Goal: Task Accomplishment & Management: Use online tool/utility

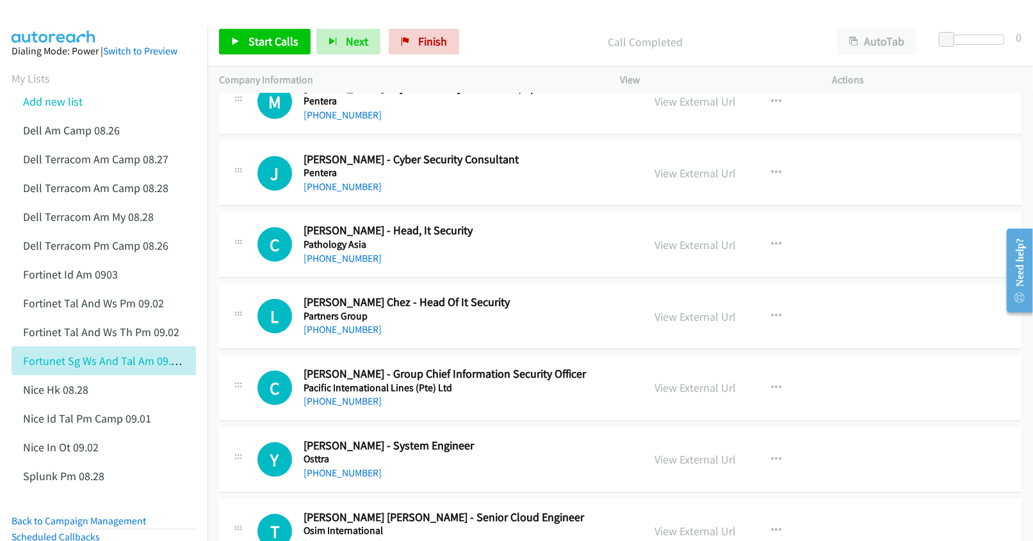
scroll to position [13224, 0]
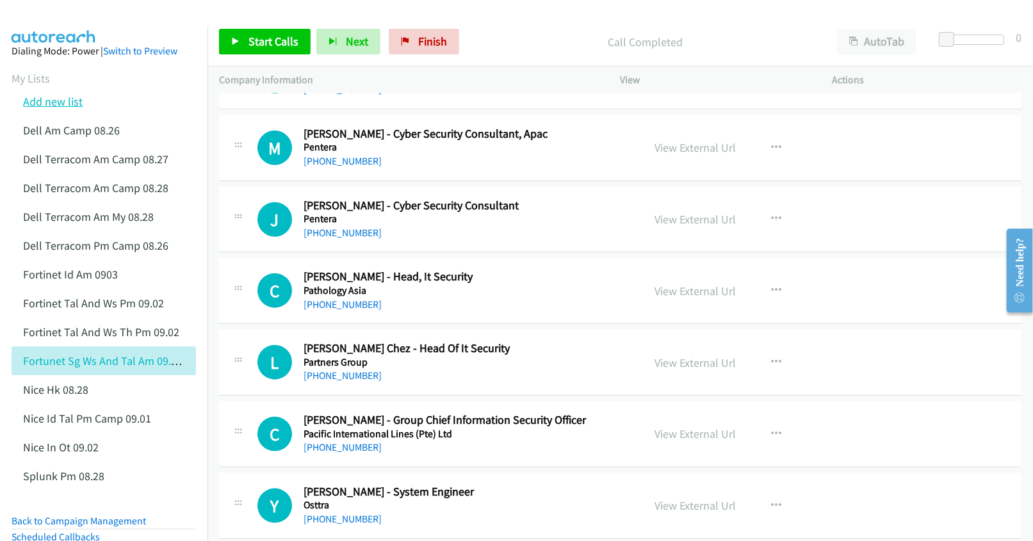
click at [59, 101] on link "Add new list" at bounding box center [53, 101] width 60 height 15
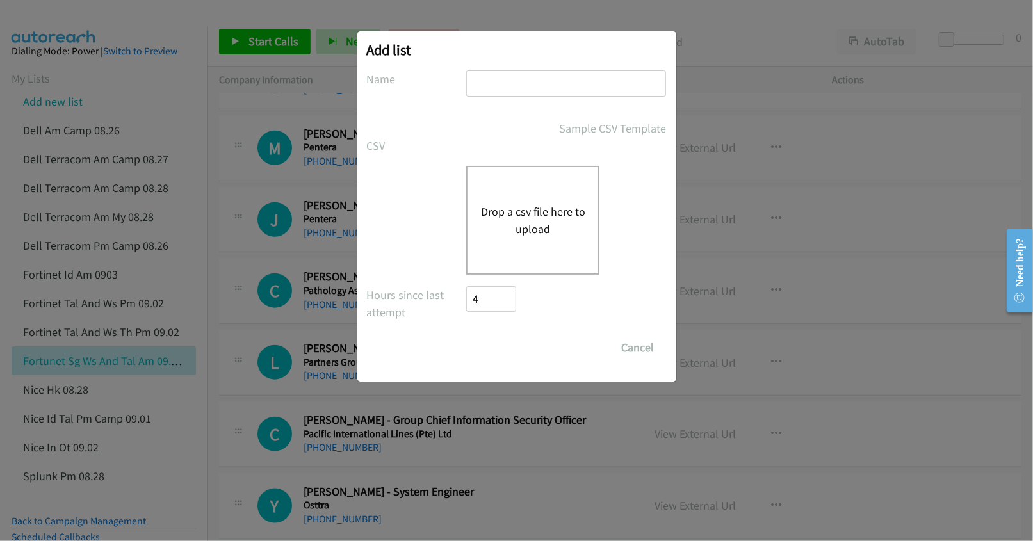
click at [538, 200] on div "Drop a csv file here to upload" at bounding box center [532, 220] width 133 height 109
click at [630, 349] on button "Cancel" at bounding box center [637, 348] width 57 height 26
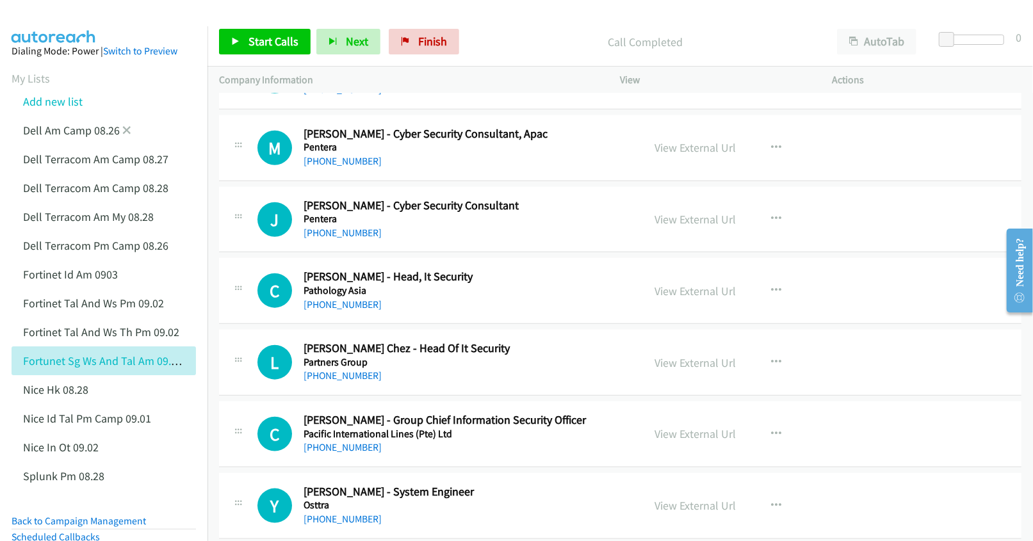
click at [127, 124] on link at bounding box center [126, 130] width 9 height 15
click at [124, 129] on icon at bounding box center [126, 131] width 9 height 9
click at [51, 101] on link "Add new list" at bounding box center [53, 101] width 60 height 15
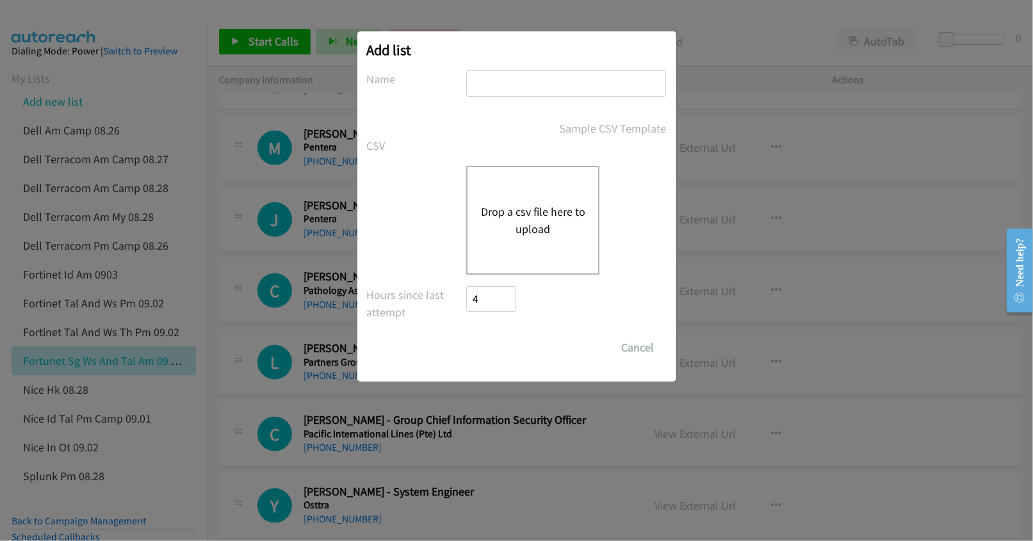
click at [526, 204] on button "Drop a csv file here to upload" at bounding box center [532, 220] width 105 height 35
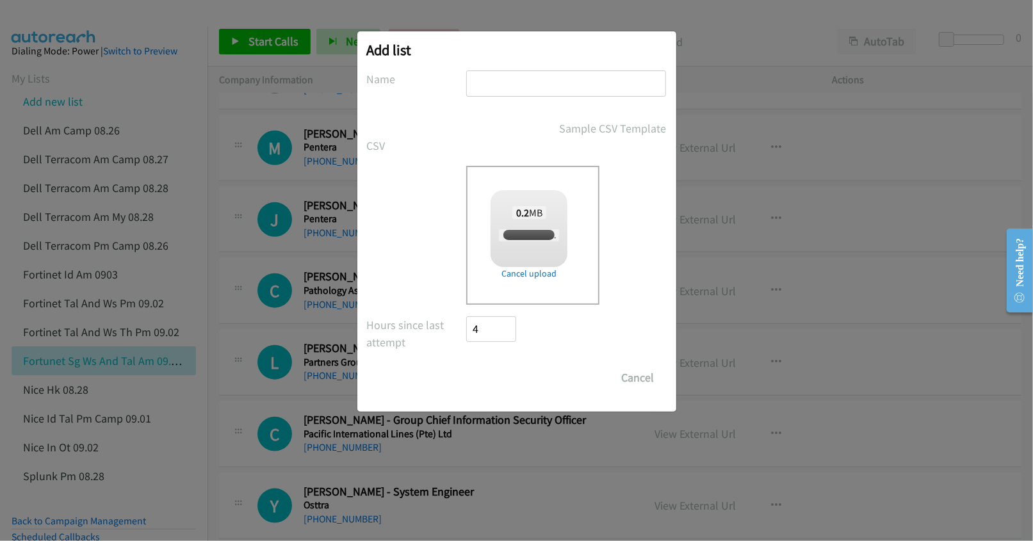
click at [531, 92] on input "text" at bounding box center [566, 83] width 200 height 26
checkbox input "true"
type input "Sentinel OT 09.03"
click at [495, 385] on input "Save List" at bounding box center [500, 378] width 67 height 26
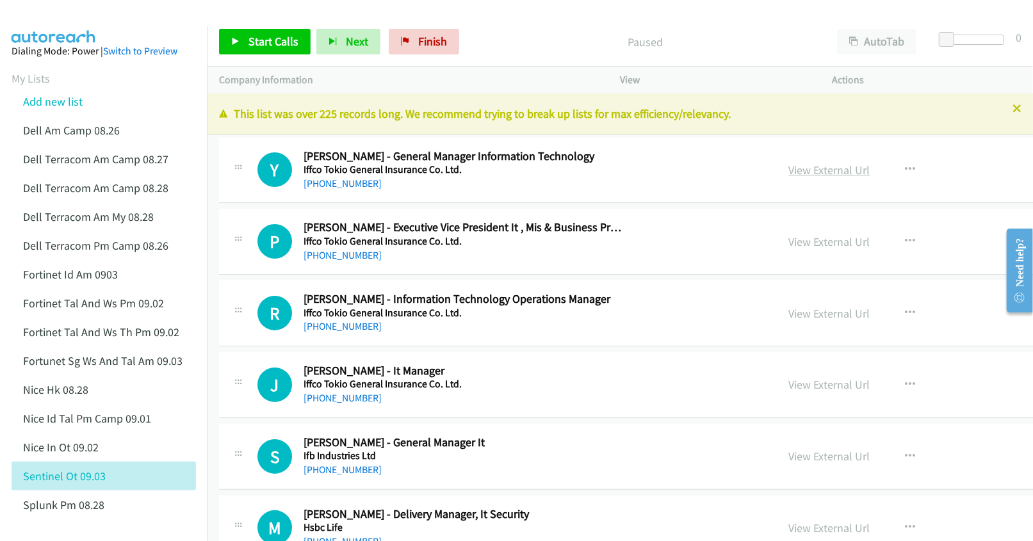
click at [789, 165] on link "View External Url" at bounding box center [829, 170] width 81 height 15
click at [789, 239] on link "View External Url" at bounding box center [829, 241] width 81 height 15
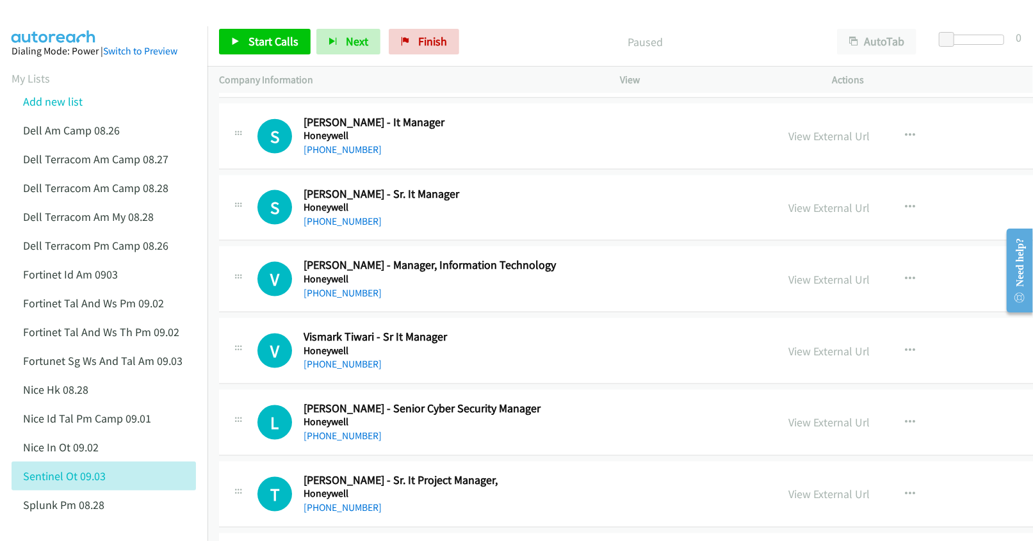
scroll to position [1109, 0]
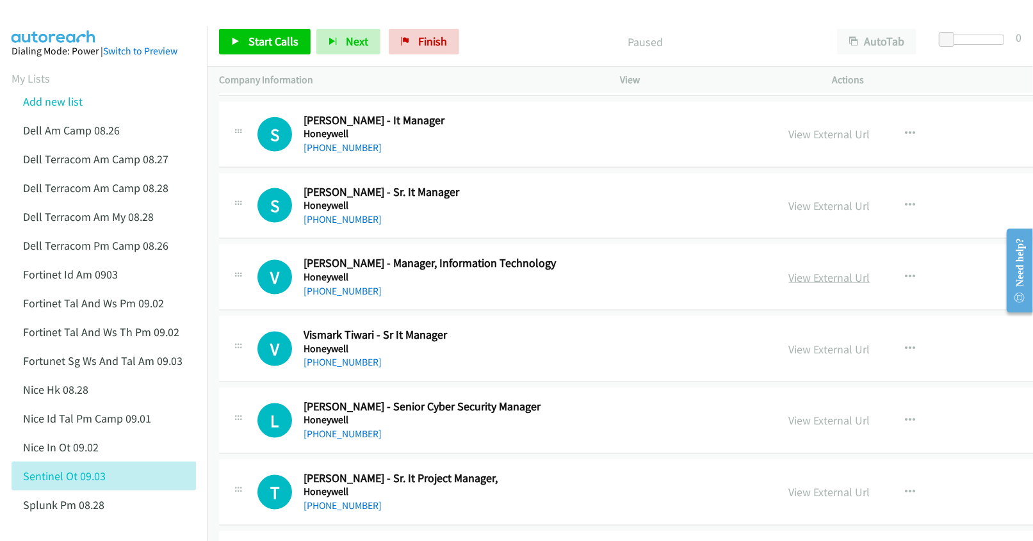
click at [789, 277] on link "View External Url" at bounding box center [829, 277] width 81 height 15
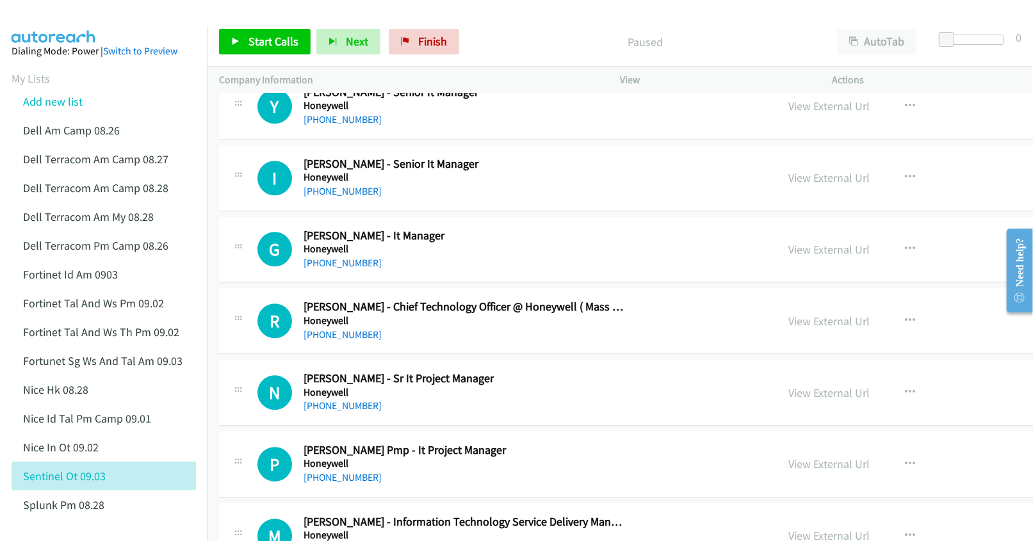
scroll to position [2219, 0]
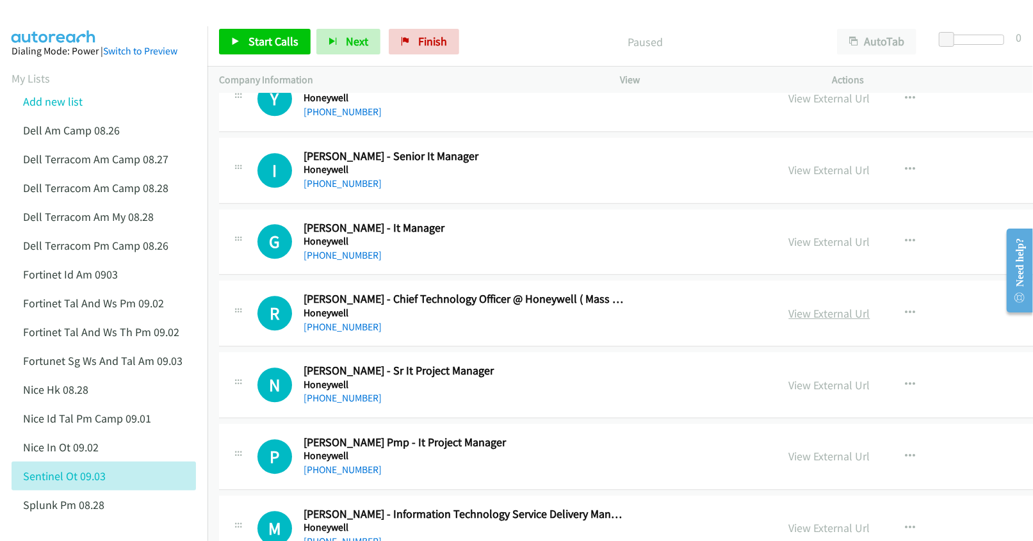
click at [789, 316] on link "View External Url" at bounding box center [829, 313] width 81 height 15
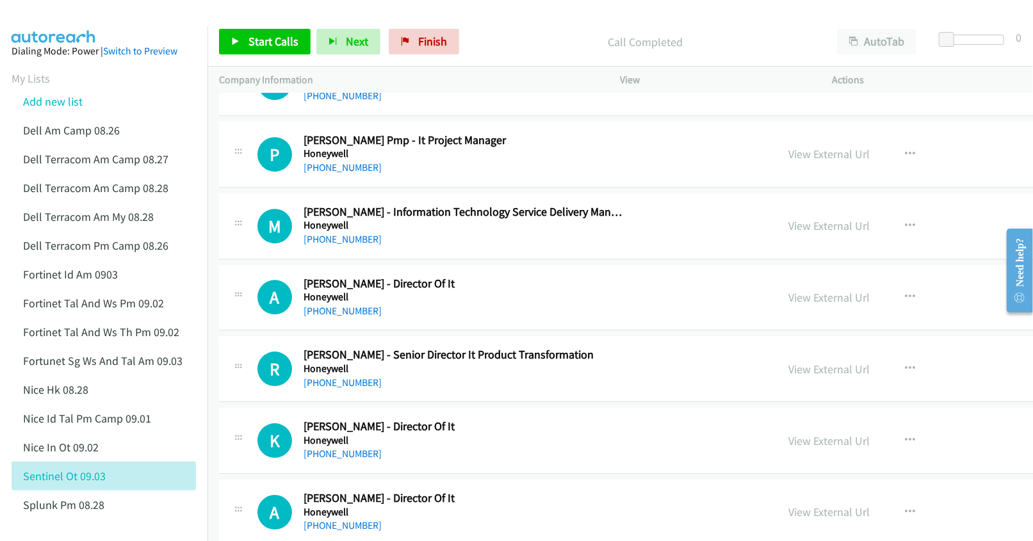
scroll to position [2561, 0]
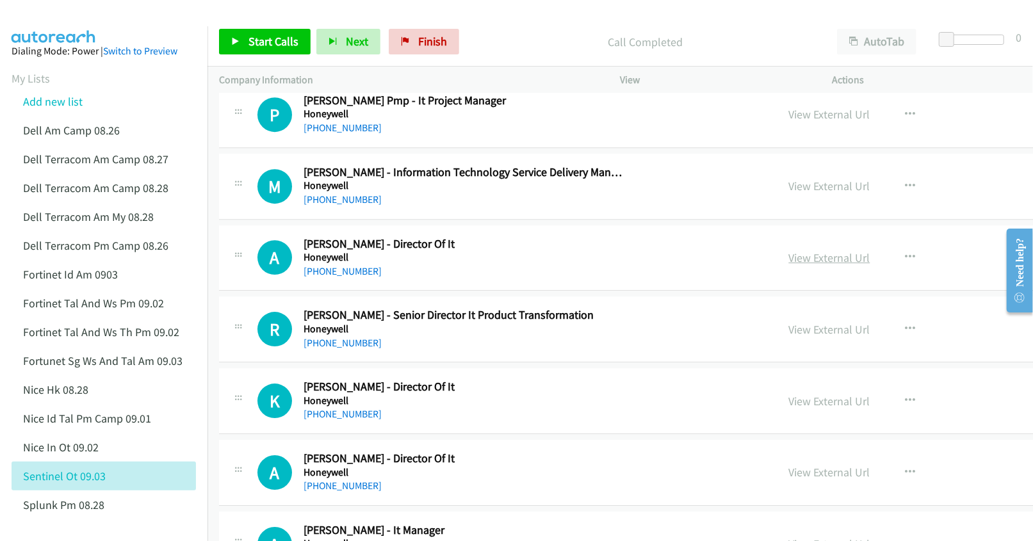
click at [789, 265] on link "View External Url" at bounding box center [829, 257] width 81 height 15
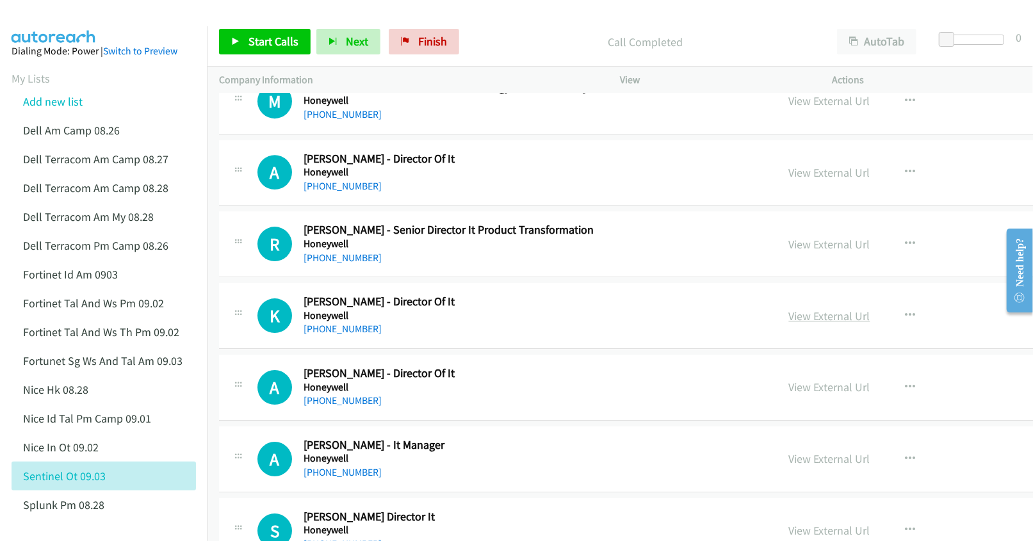
click at [789, 321] on link "View External Url" at bounding box center [829, 316] width 81 height 15
click at [789, 393] on link "View External Url" at bounding box center [829, 387] width 81 height 15
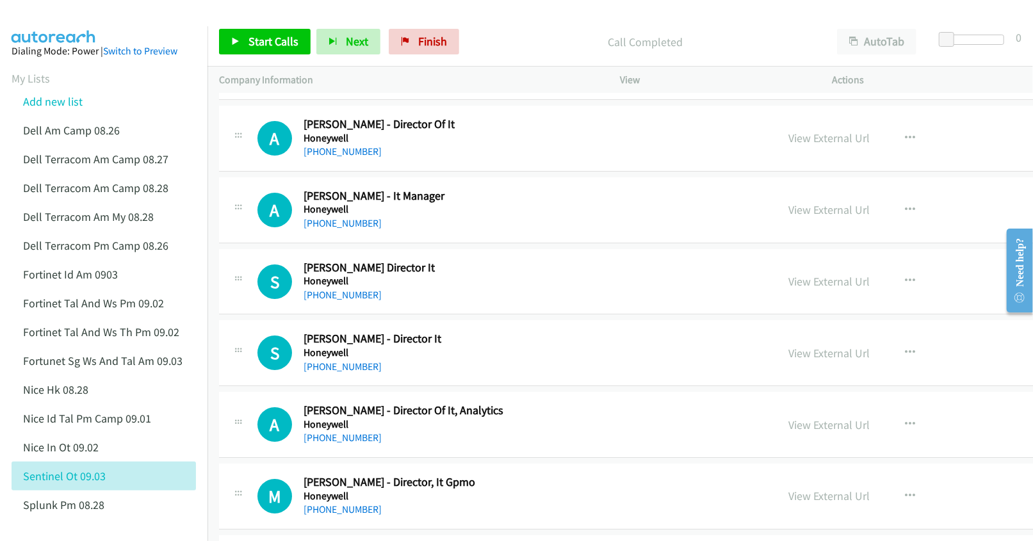
scroll to position [2902, 0]
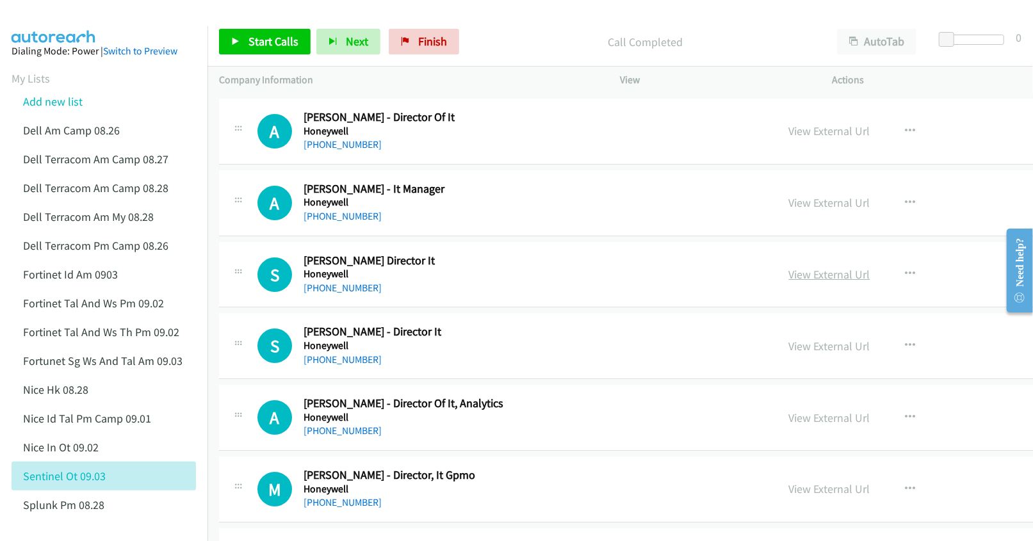
click at [789, 282] on link "View External Url" at bounding box center [829, 274] width 81 height 15
click at [789, 353] on link "View External Url" at bounding box center [829, 346] width 81 height 15
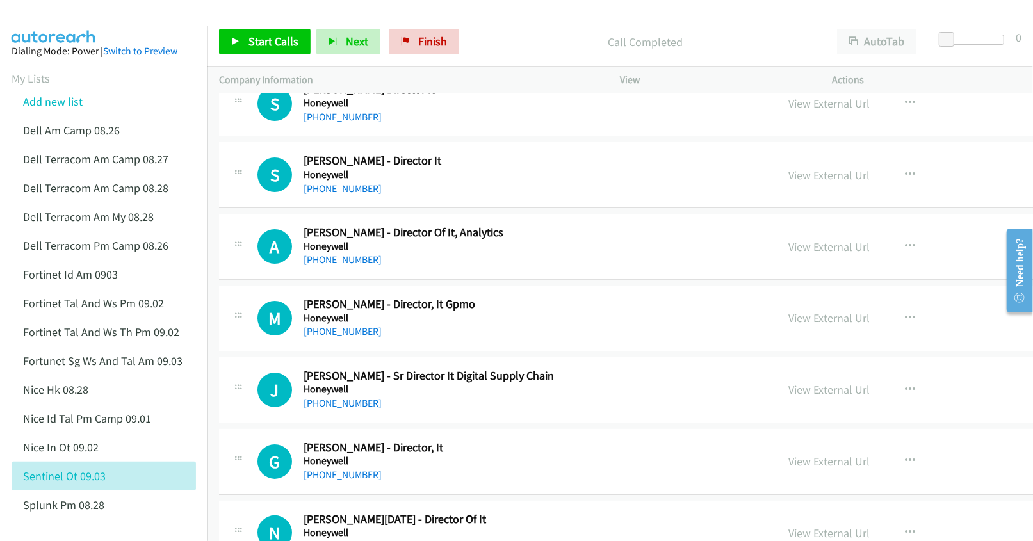
scroll to position [3158, 0]
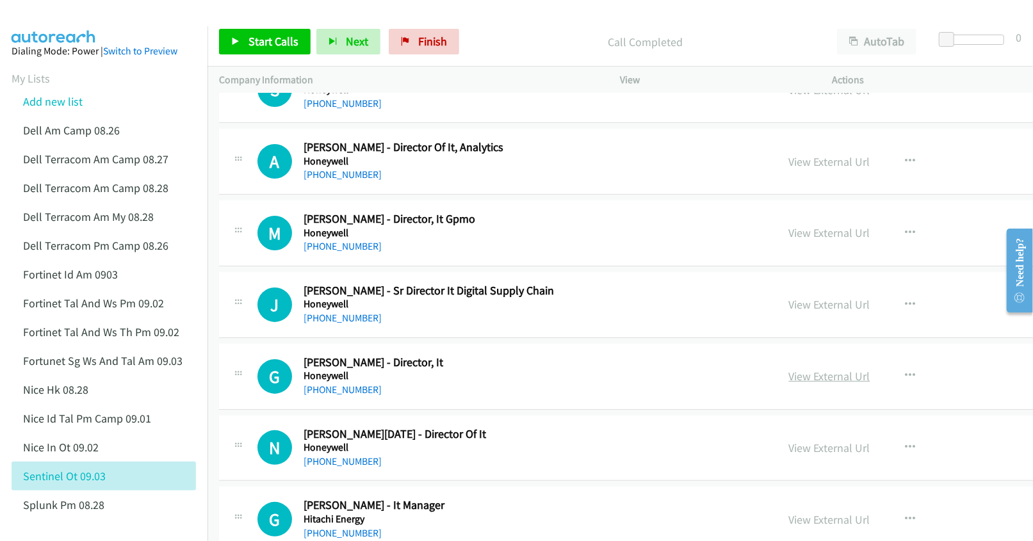
click at [789, 383] on link "View External Url" at bounding box center [829, 376] width 81 height 15
click at [789, 455] on link "View External Url" at bounding box center [829, 447] width 81 height 15
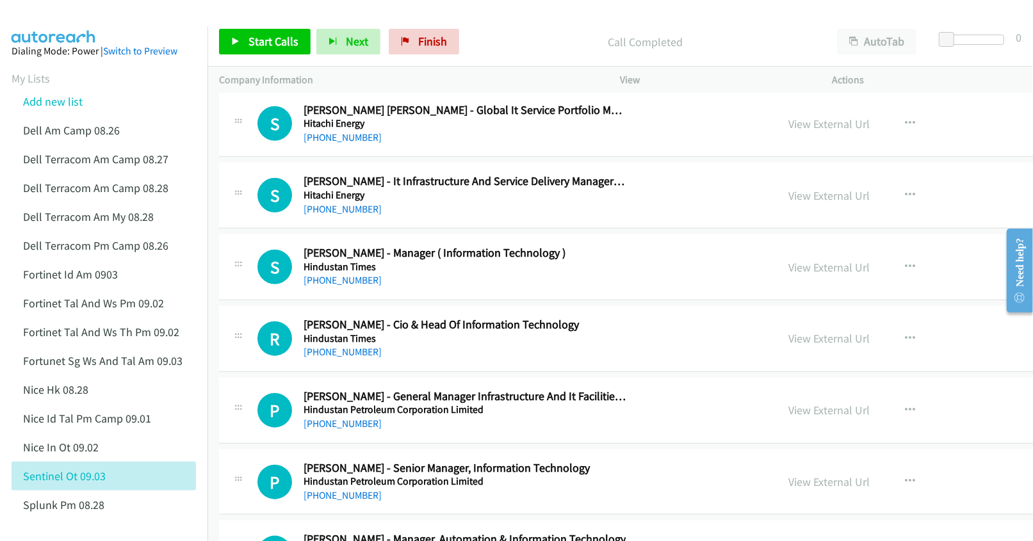
scroll to position [3841, 0]
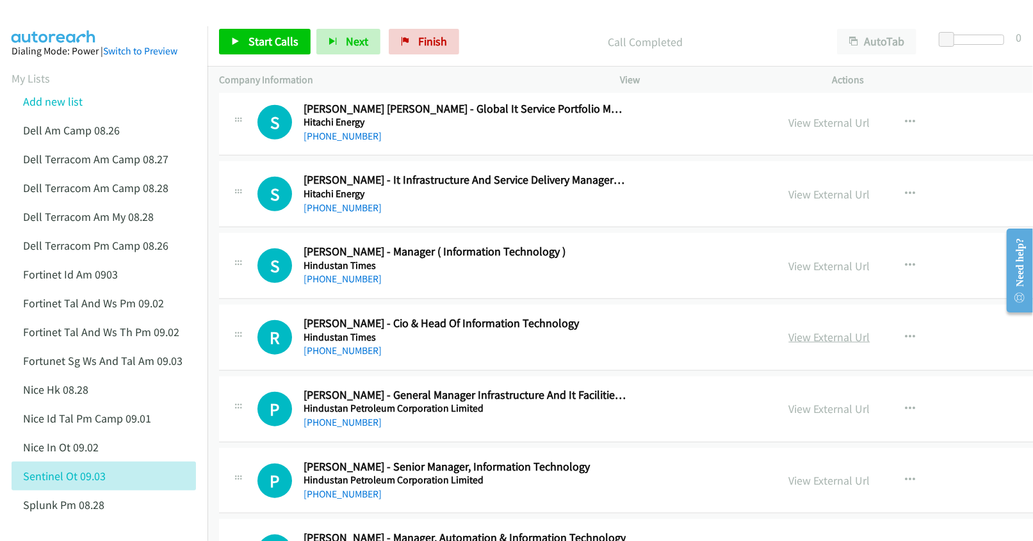
click at [789, 344] on link "View External Url" at bounding box center [829, 337] width 81 height 15
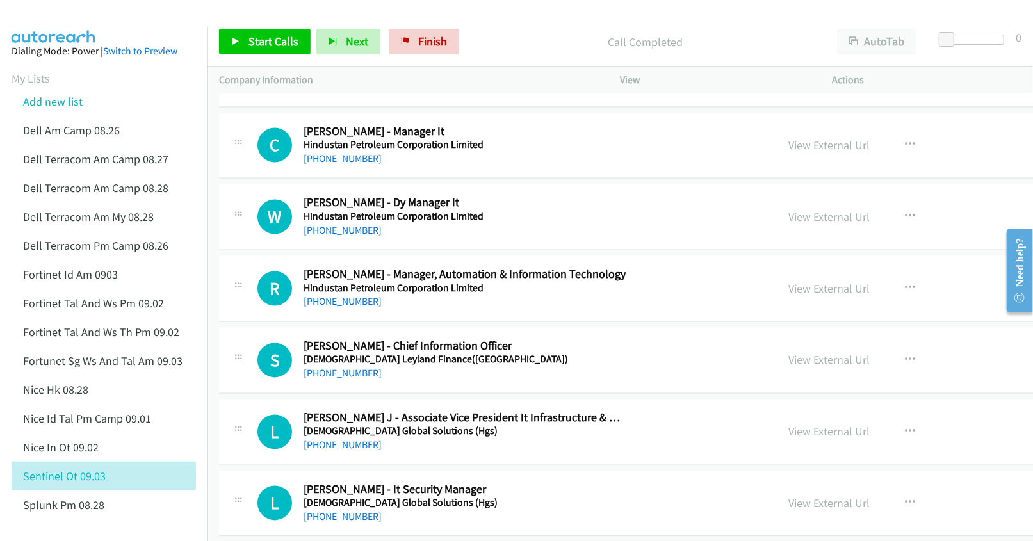
scroll to position [4610, 0]
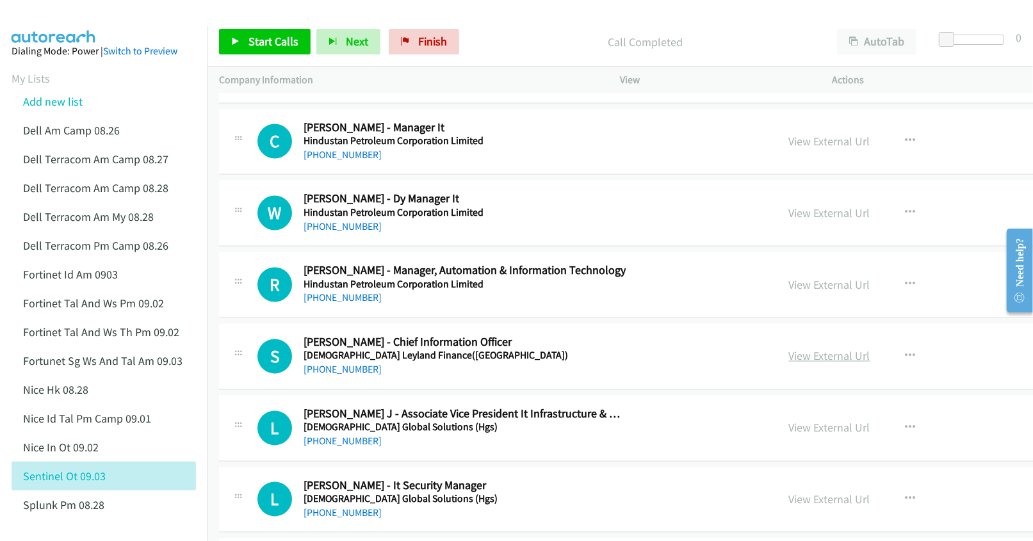
click at [789, 364] on link "View External Url" at bounding box center [829, 356] width 81 height 15
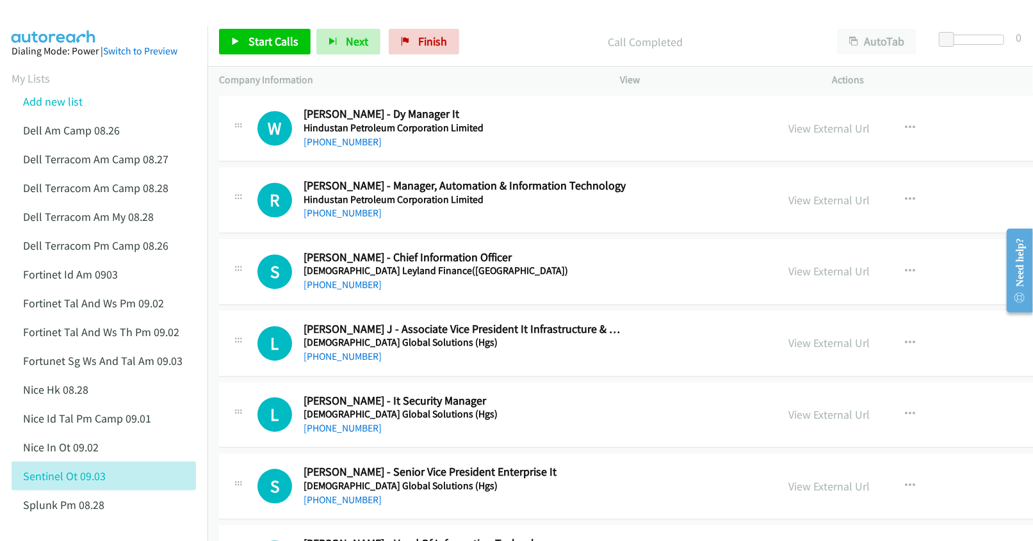
scroll to position [4695, 0]
click at [789, 350] on link "View External Url" at bounding box center [829, 342] width 81 height 15
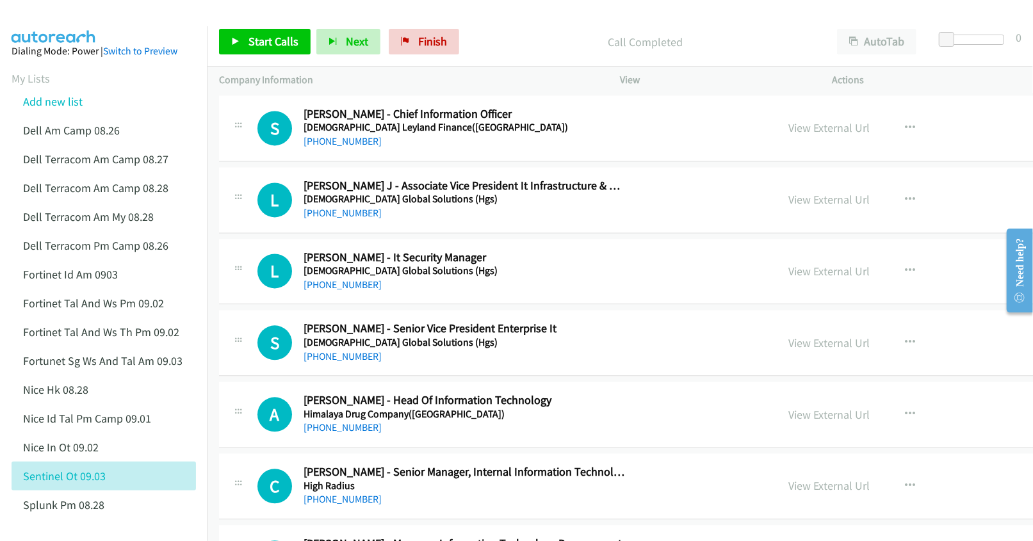
scroll to position [4866, 0]
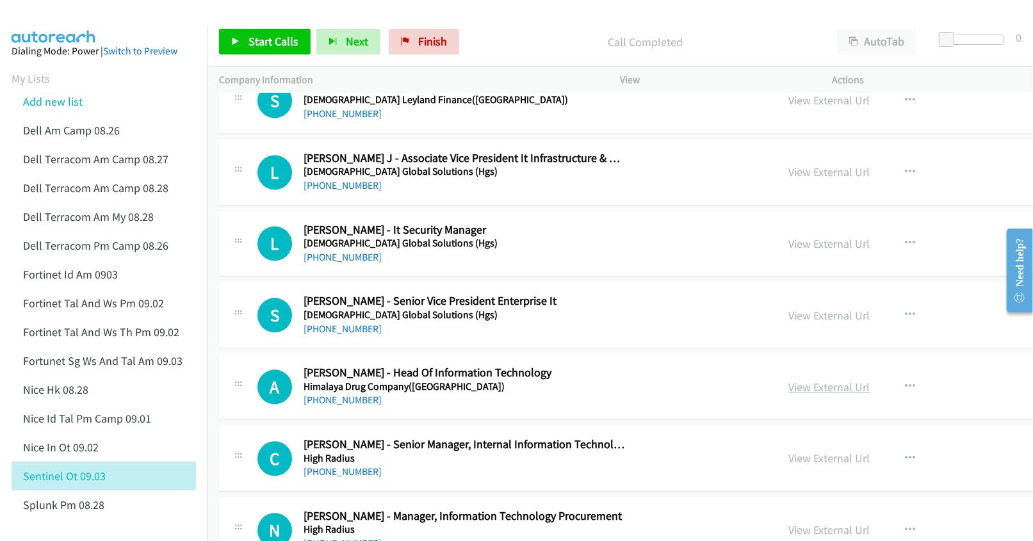
click at [789, 394] on link "View External Url" at bounding box center [829, 387] width 81 height 15
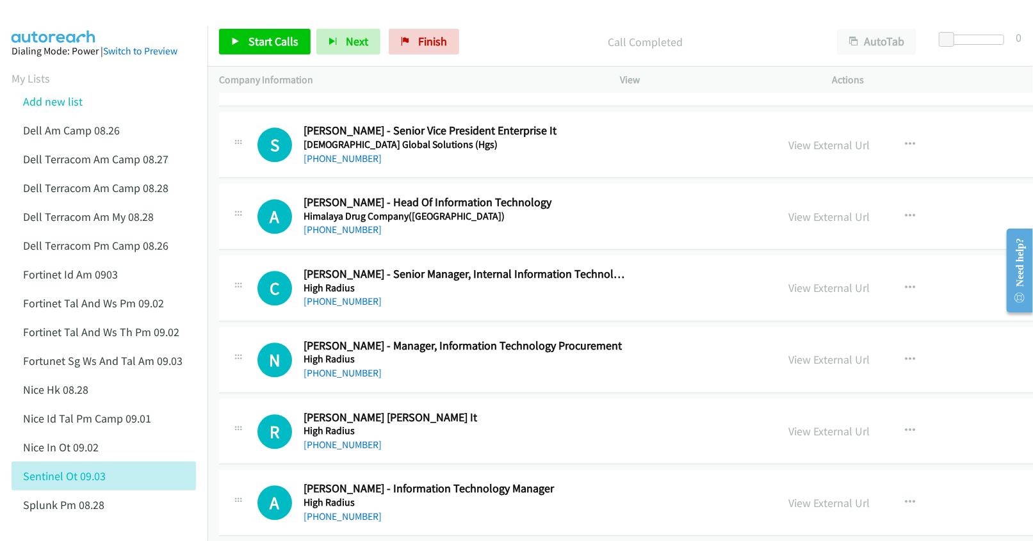
scroll to position [5122, 0]
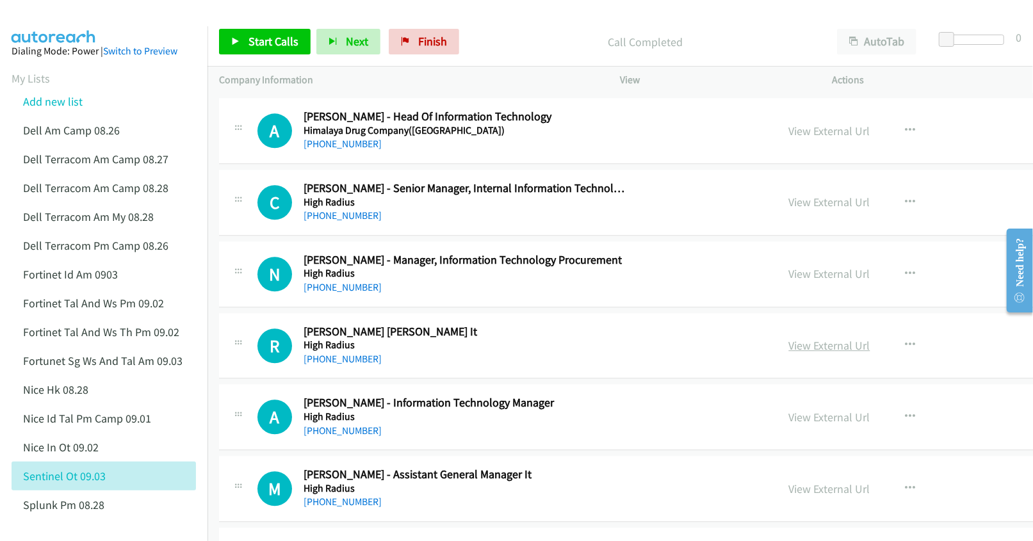
click at [789, 353] on link "View External Url" at bounding box center [829, 345] width 81 height 15
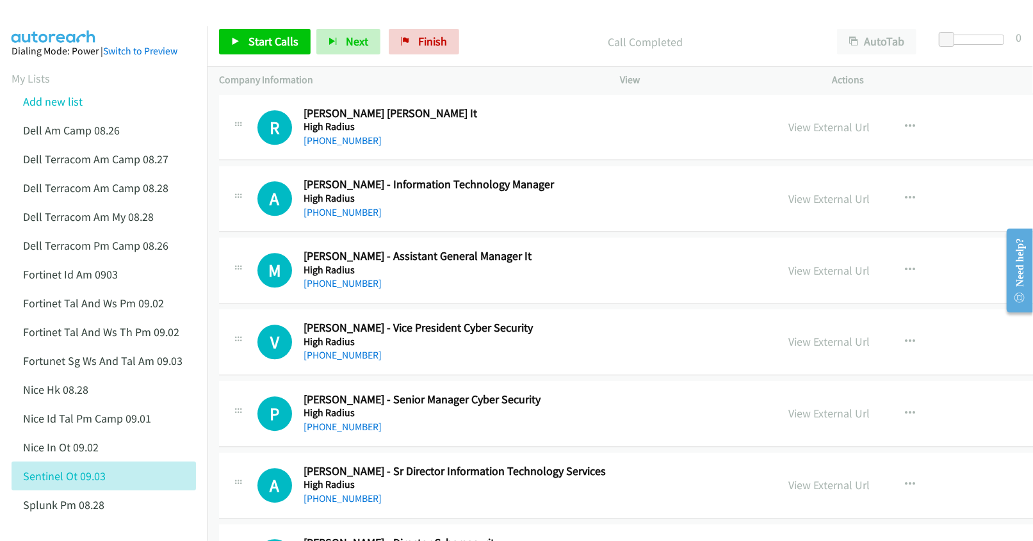
scroll to position [5378, 0]
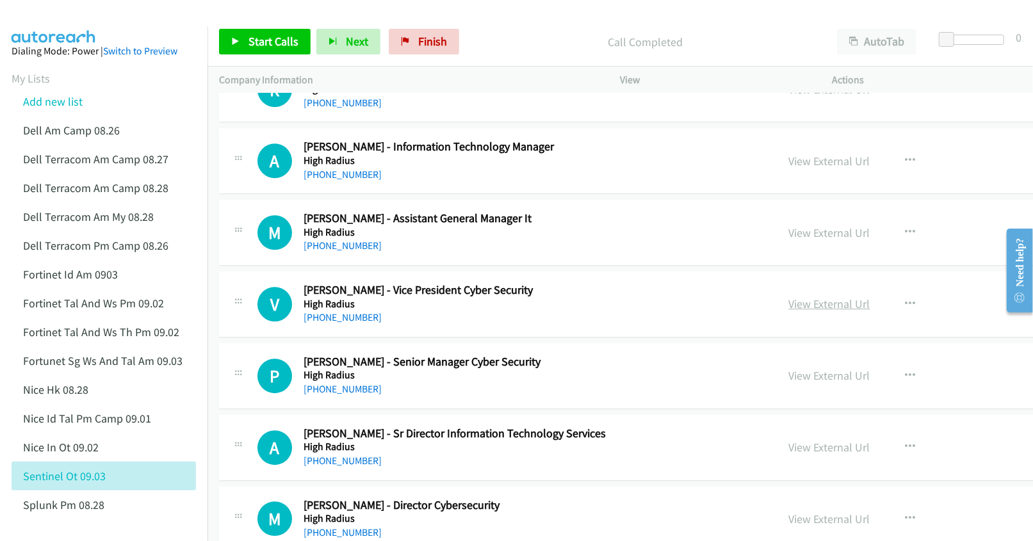
click at [789, 311] on link "View External Url" at bounding box center [829, 303] width 81 height 15
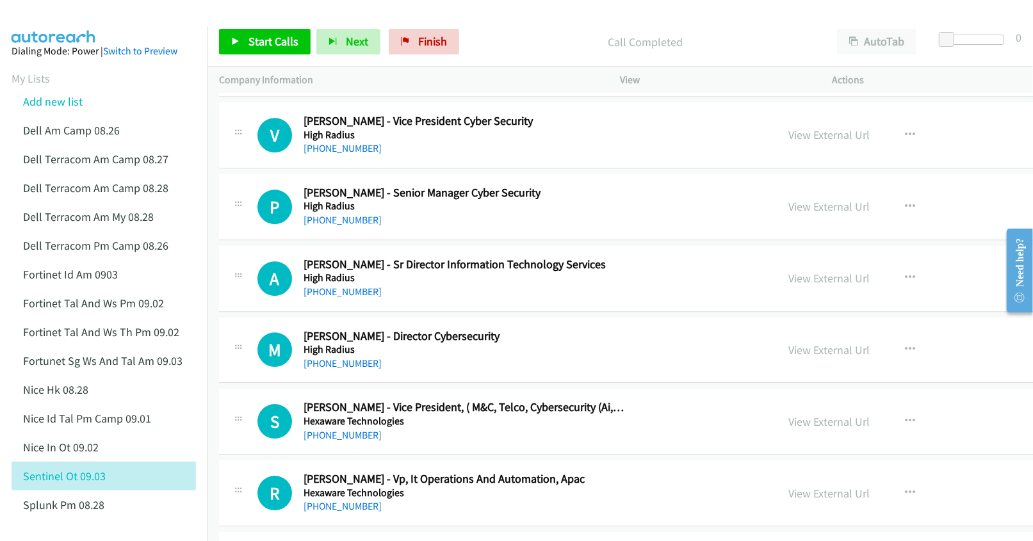
scroll to position [5548, 0]
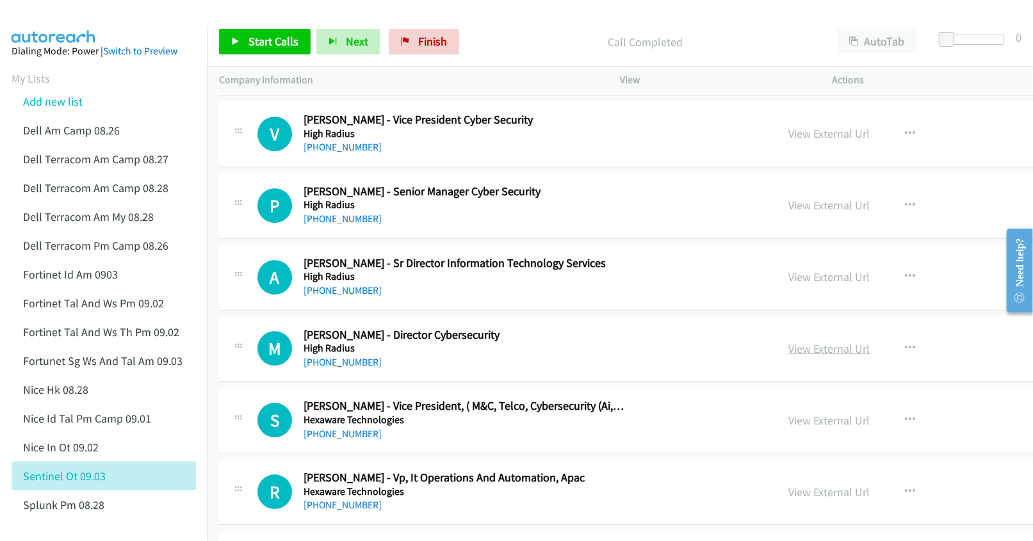
click at [789, 356] on link "View External Url" at bounding box center [829, 348] width 81 height 15
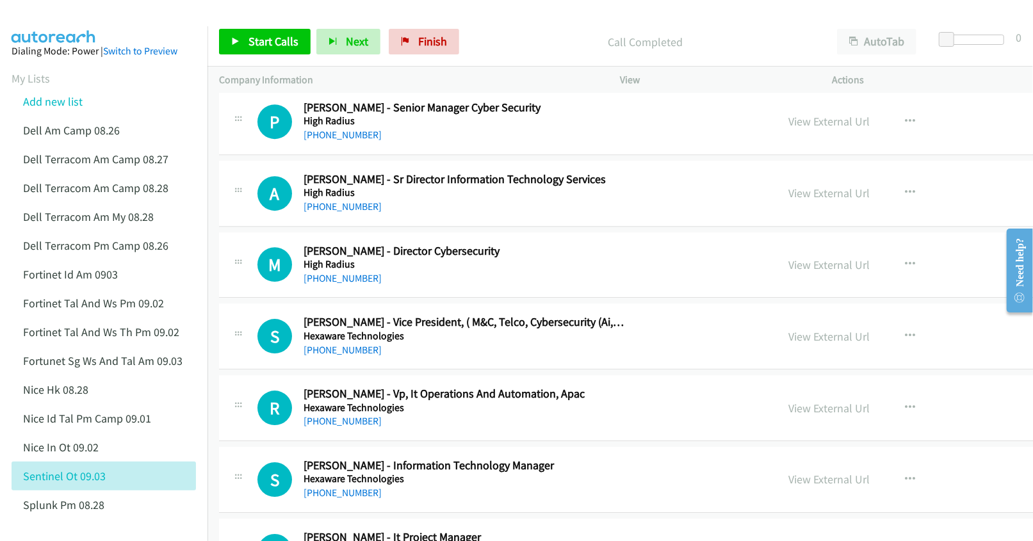
scroll to position [5634, 0]
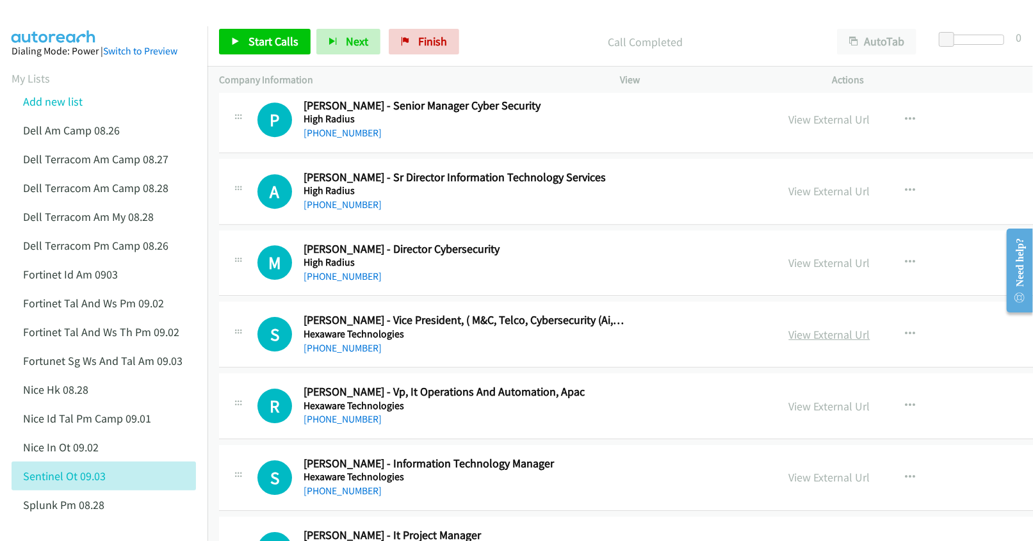
click at [789, 342] on link "View External Url" at bounding box center [829, 334] width 81 height 15
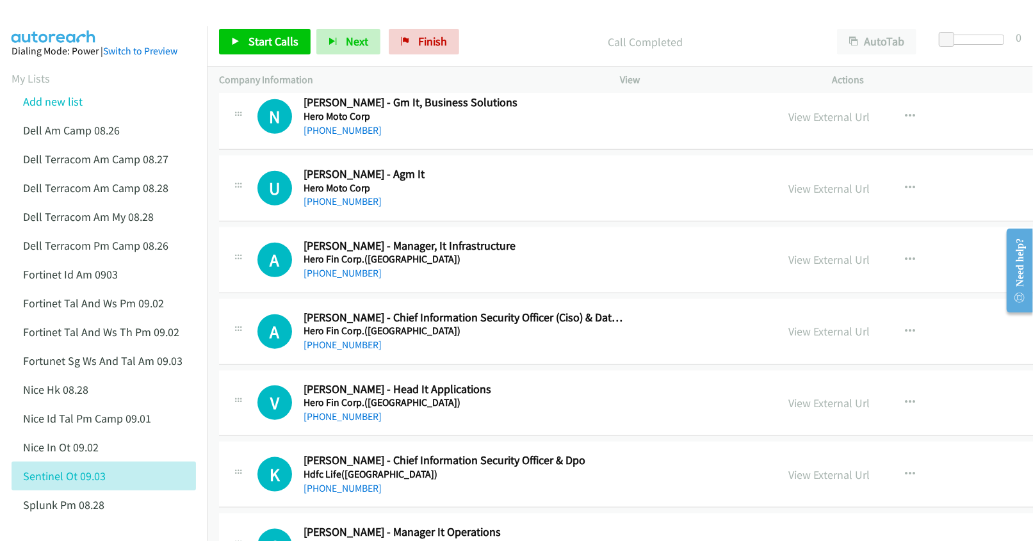
scroll to position [6999, 0]
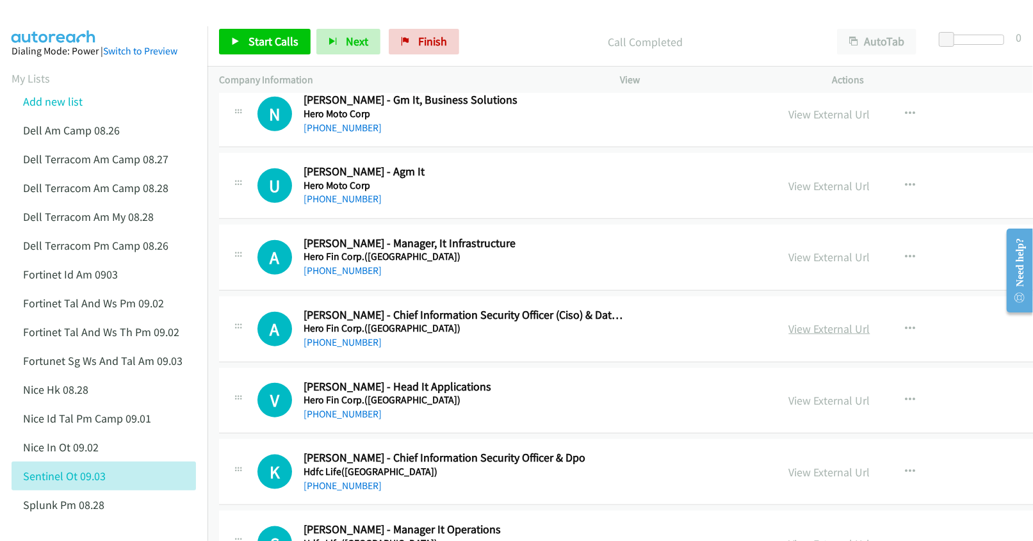
click at [789, 336] on link "View External Url" at bounding box center [829, 328] width 81 height 15
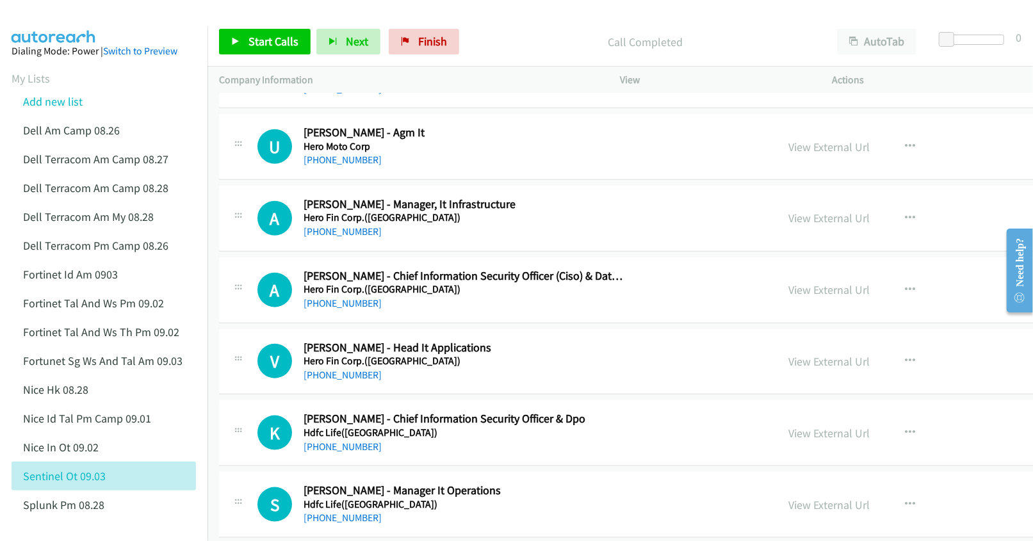
scroll to position [7085, 0]
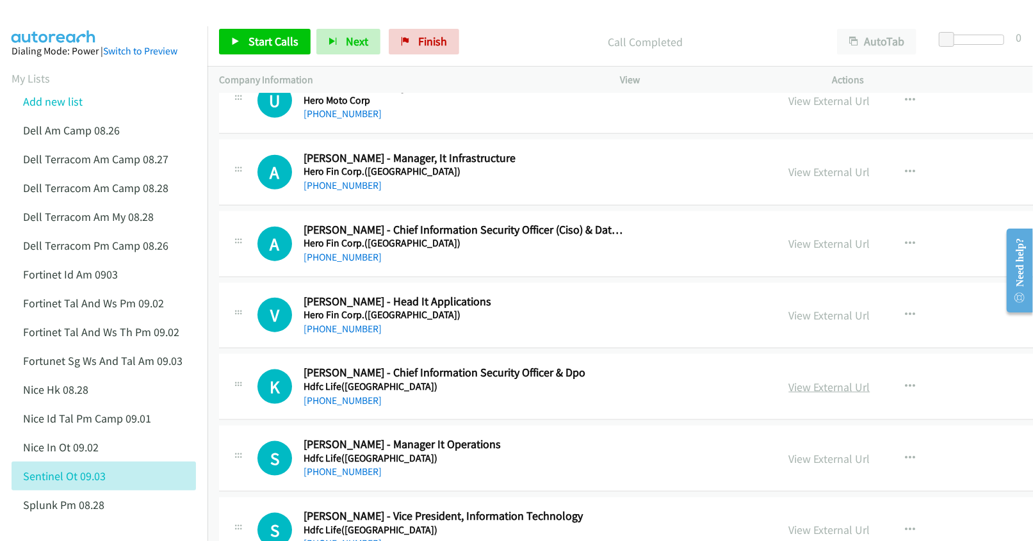
click at [789, 394] on link "View External Url" at bounding box center [829, 387] width 81 height 15
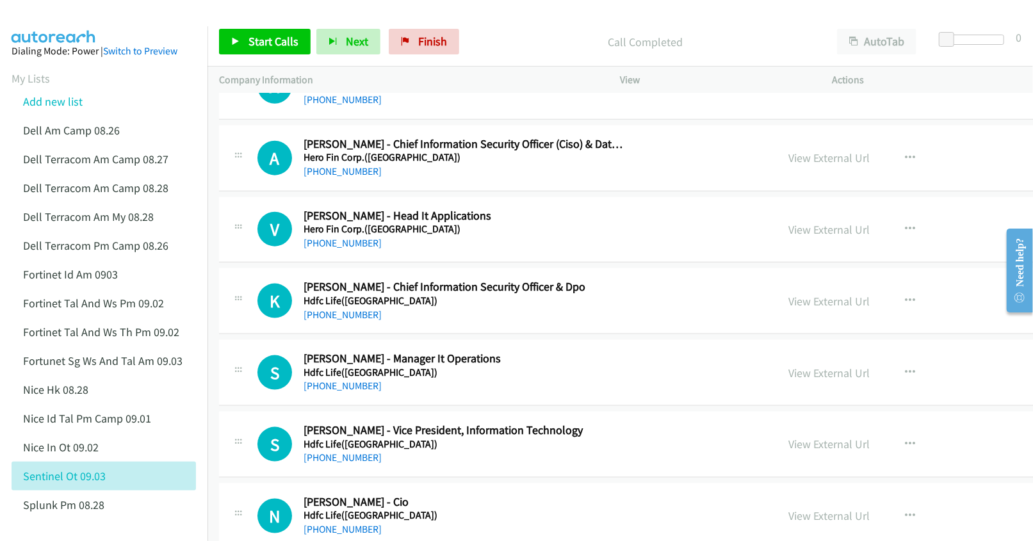
scroll to position [7256, 0]
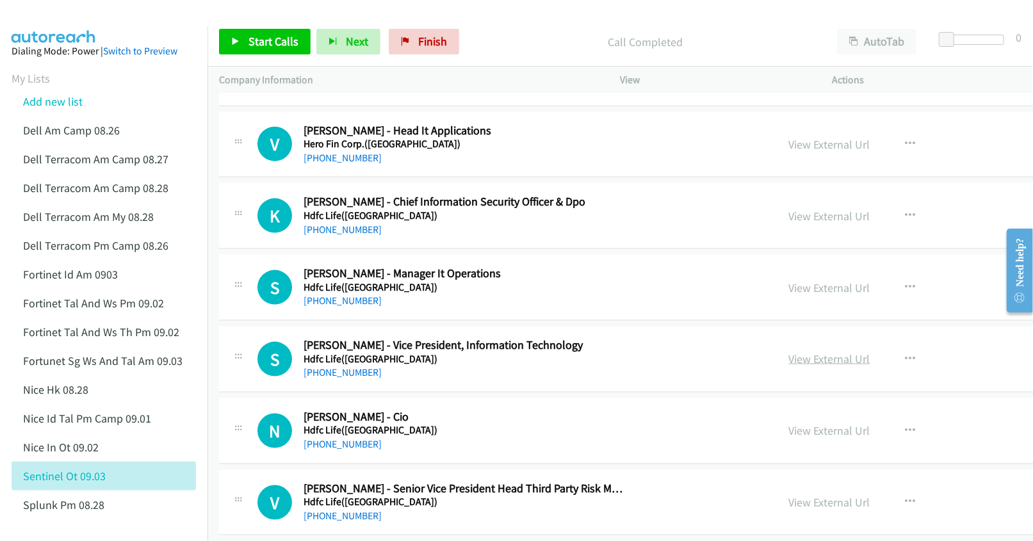
click at [789, 366] on link "View External Url" at bounding box center [829, 358] width 81 height 15
click at [789, 438] on link "View External Url" at bounding box center [829, 430] width 81 height 15
click at [789, 223] on link "View External Url" at bounding box center [829, 216] width 81 height 15
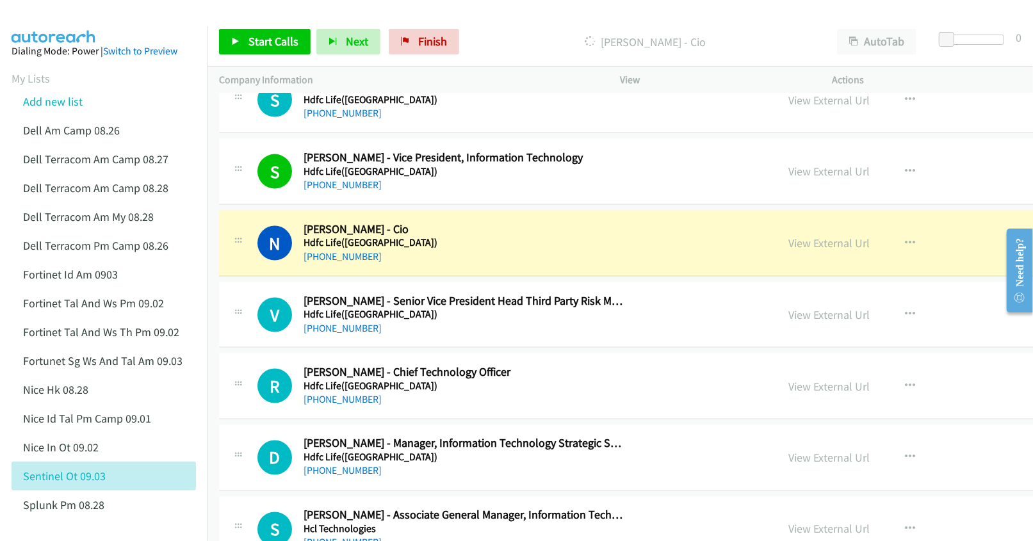
scroll to position [7512, 0]
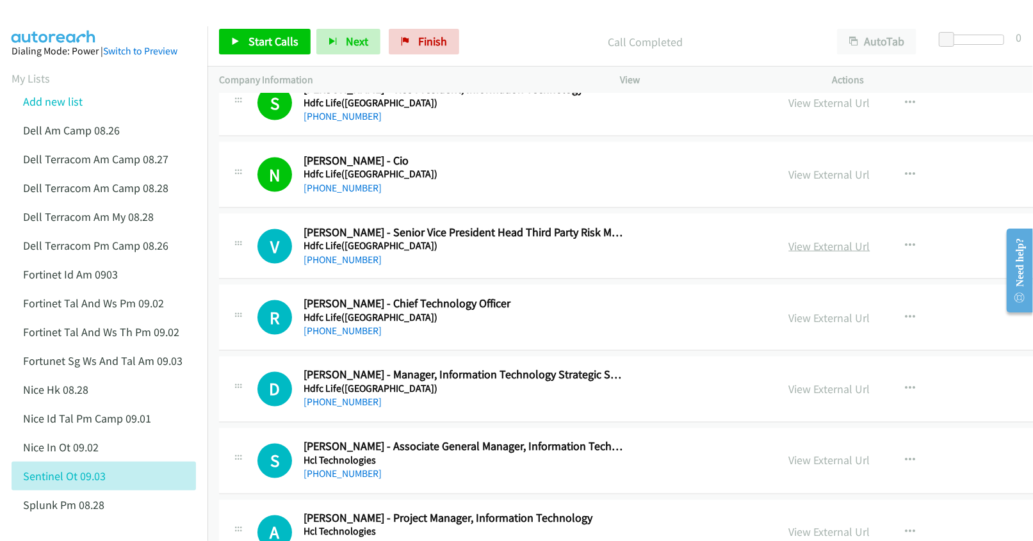
click at [789, 254] on link "View External Url" at bounding box center [829, 246] width 81 height 15
click at [789, 325] on link "View External Url" at bounding box center [829, 318] width 81 height 15
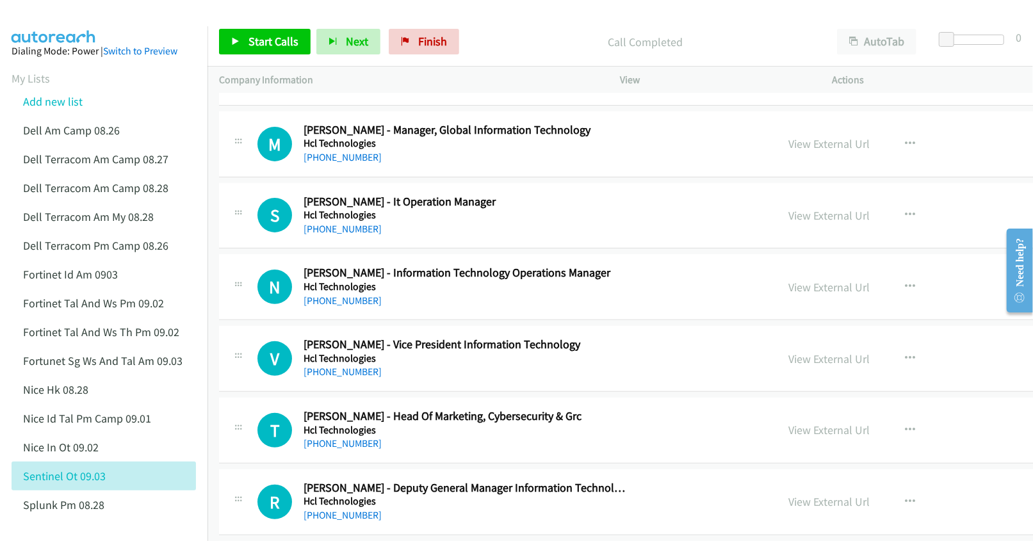
scroll to position [9560, 0]
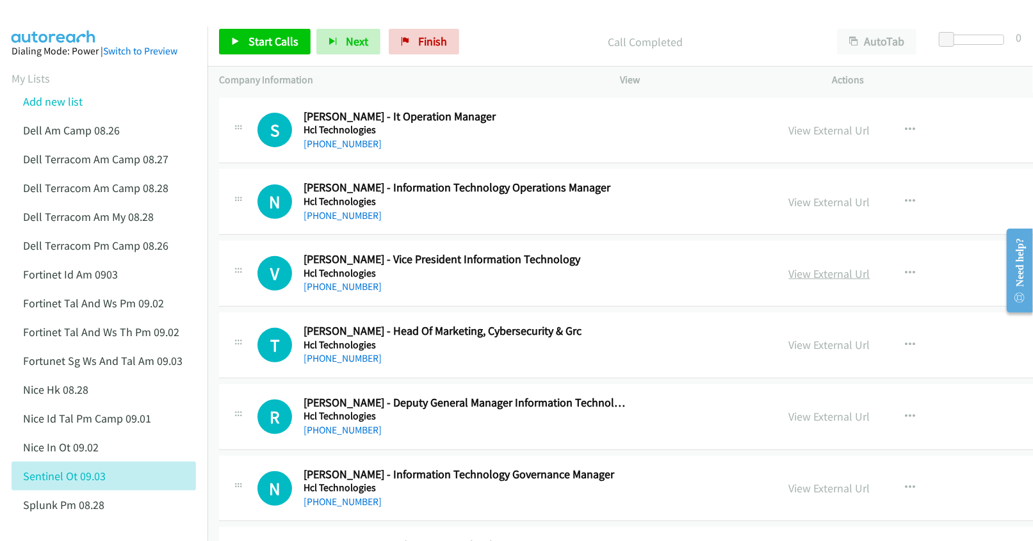
click at [789, 281] on link "View External Url" at bounding box center [829, 273] width 81 height 15
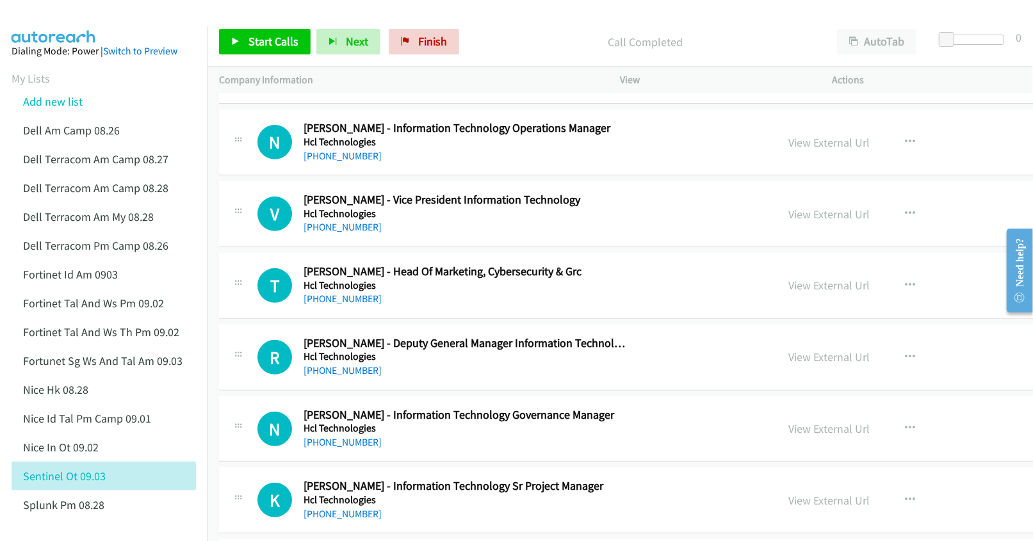
scroll to position [9645, 0]
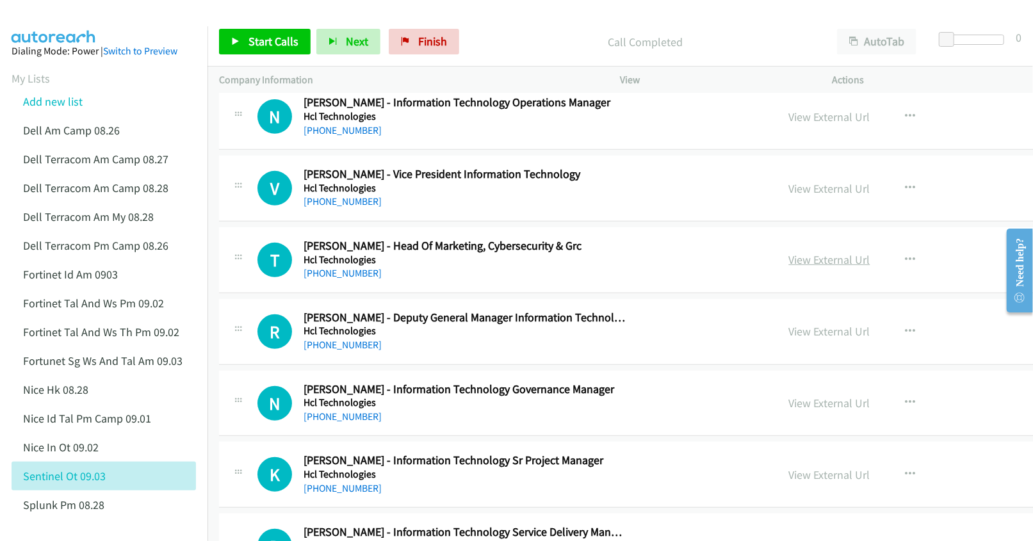
click at [789, 267] on link "View External Url" at bounding box center [829, 259] width 81 height 15
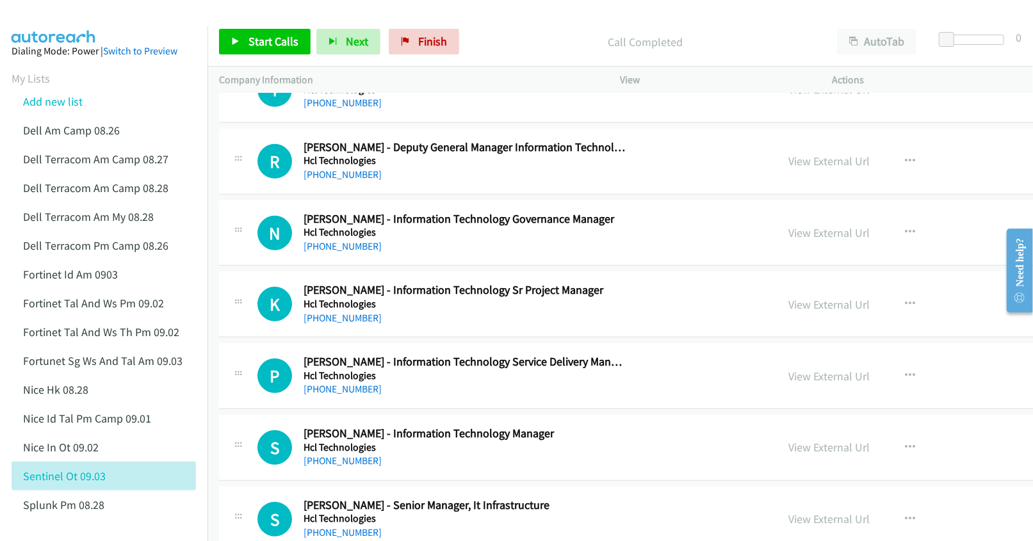
scroll to position [9816, 0]
click at [789, 239] on link "View External Url" at bounding box center [829, 232] width 81 height 15
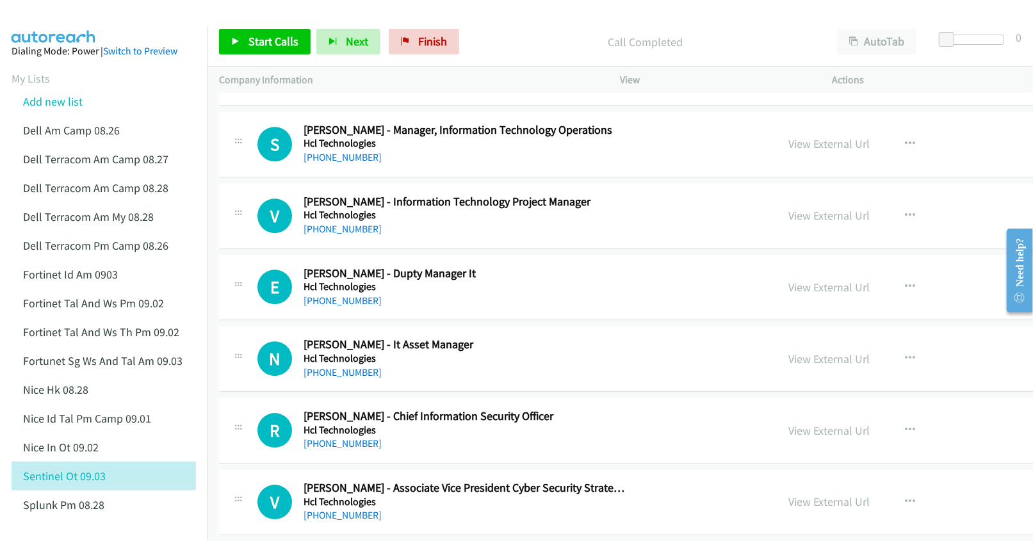
scroll to position [11780, 0]
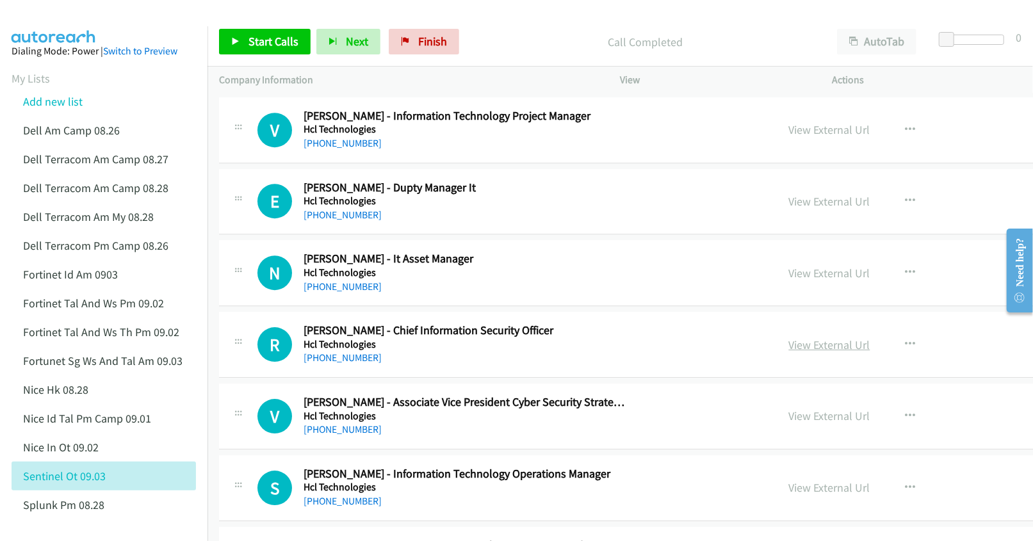
click at [800, 352] on link "View External Url" at bounding box center [829, 344] width 81 height 15
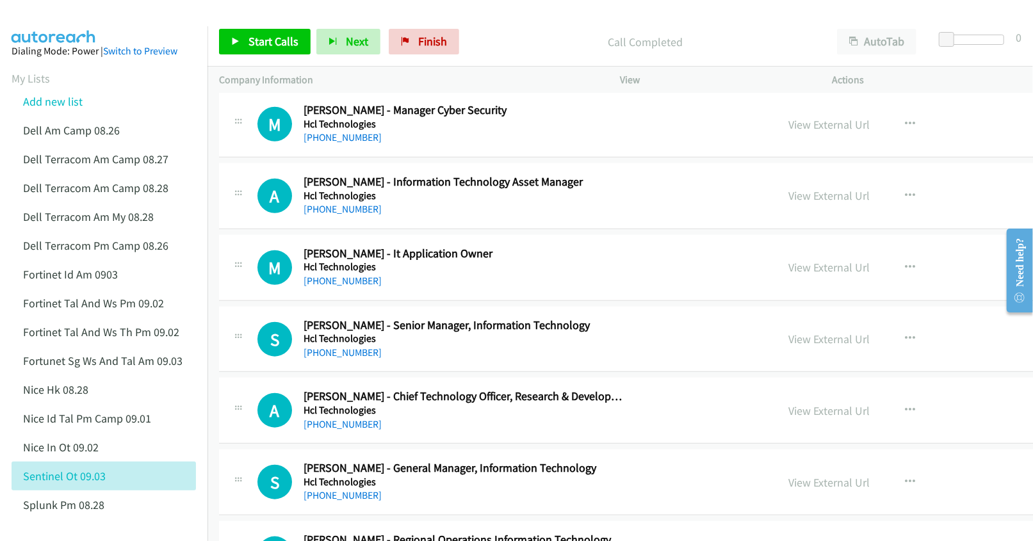
scroll to position [13231, 0]
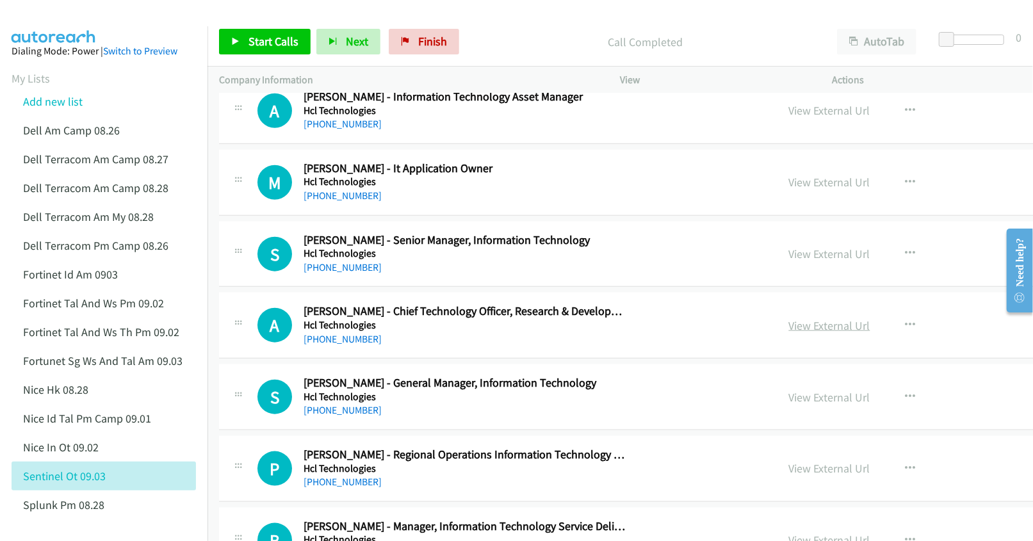
click at [789, 333] on link "View External Url" at bounding box center [829, 325] width 81 height 15
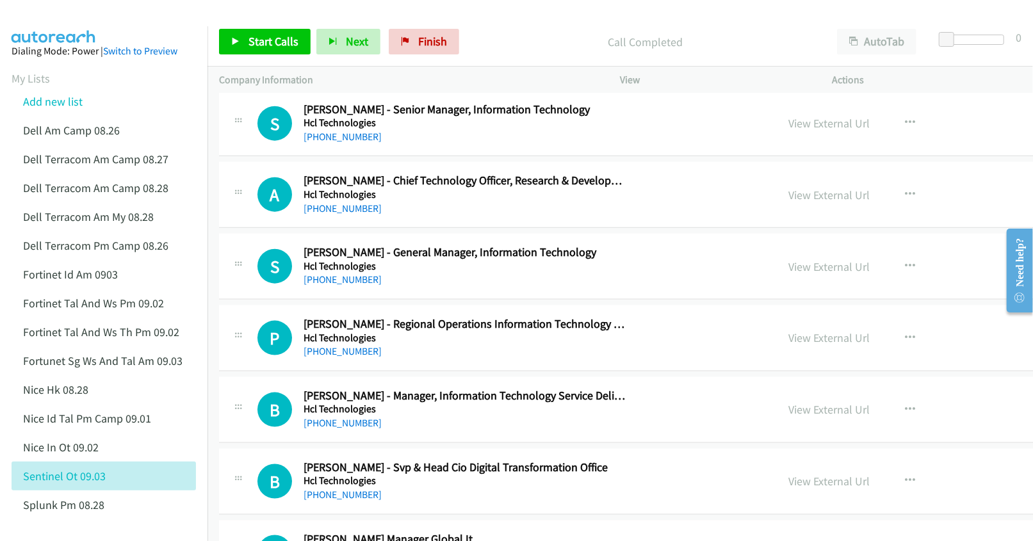
scroll to position [13402, 0]
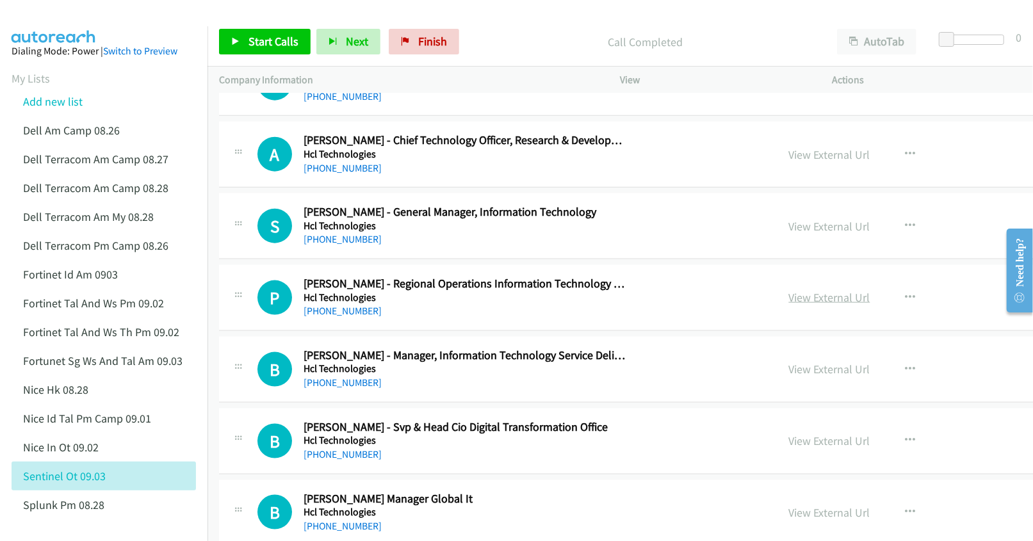
click at [789, 305] on link "View External Url" at bounding box center [829, 297] width 81 height 15
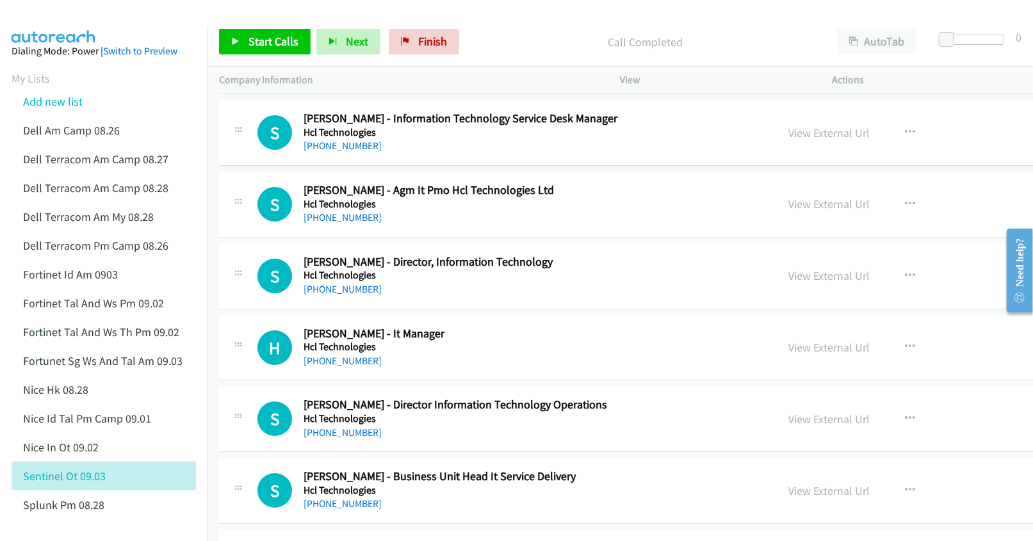
scroll to position [15450, 0]
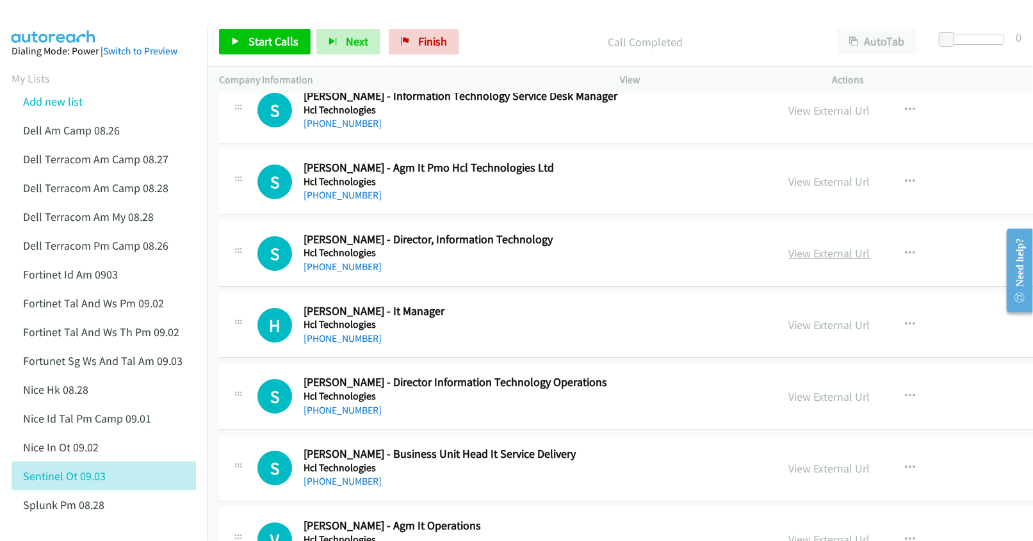
click at [792, 261] on link "View External Url" at bounding box center [829, 253] width 81 height 15
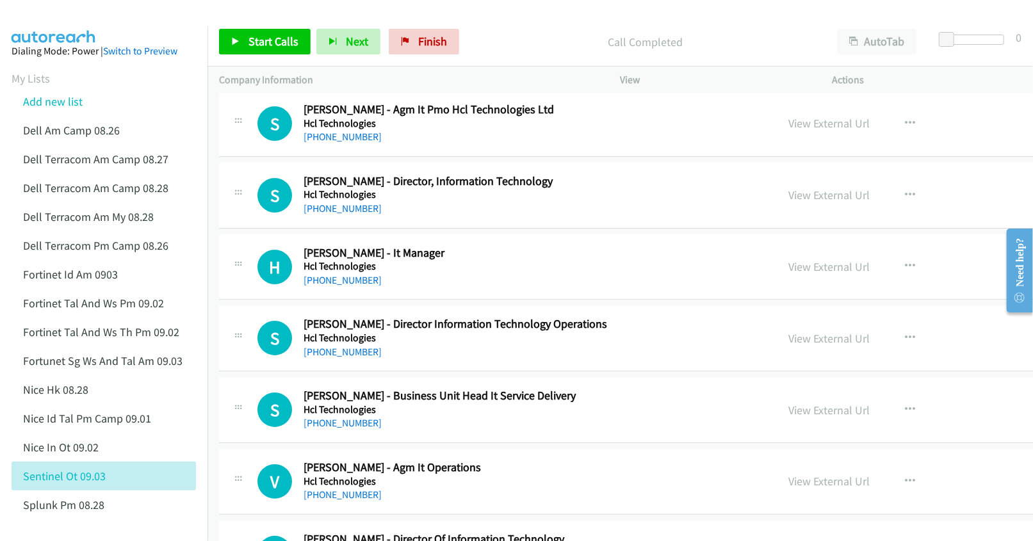
scroll to position [15535, 0]
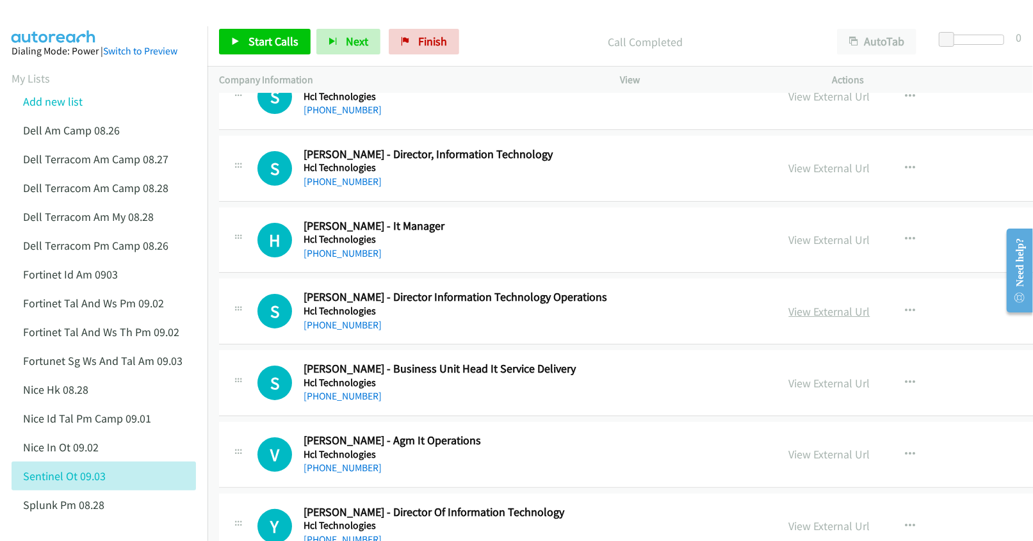
click at [789, 319] on link "View External Url" at bounding box center [829, 311] width 81 height 15
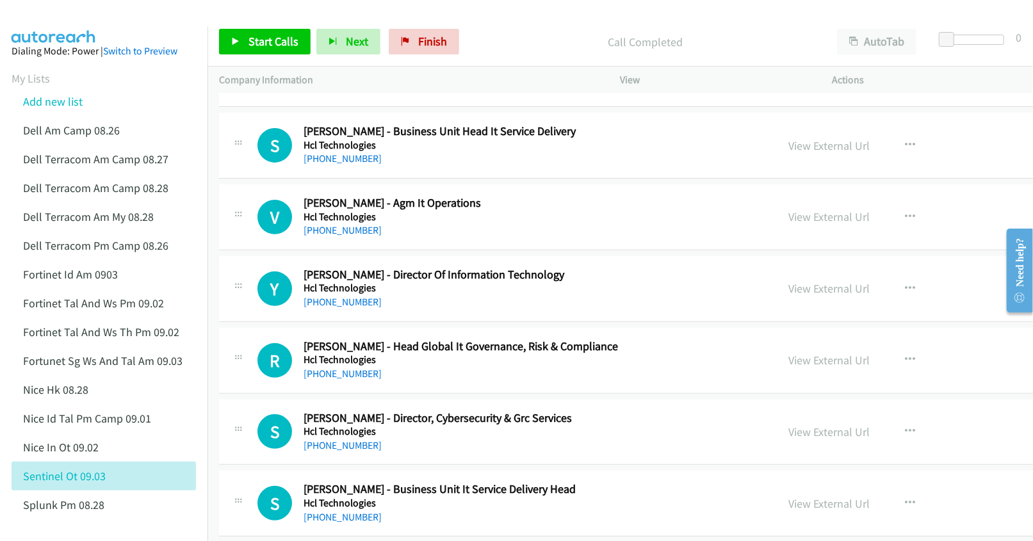
scroll to position [15792, 0]
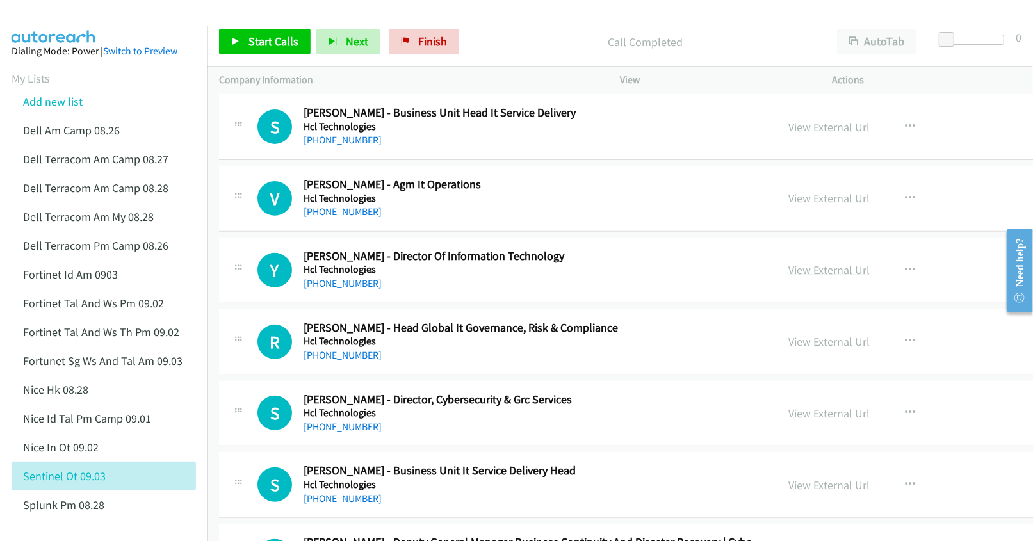
click at [789, 277] on link "View External Url" at bounding box center [829, 269] width 81 height 15
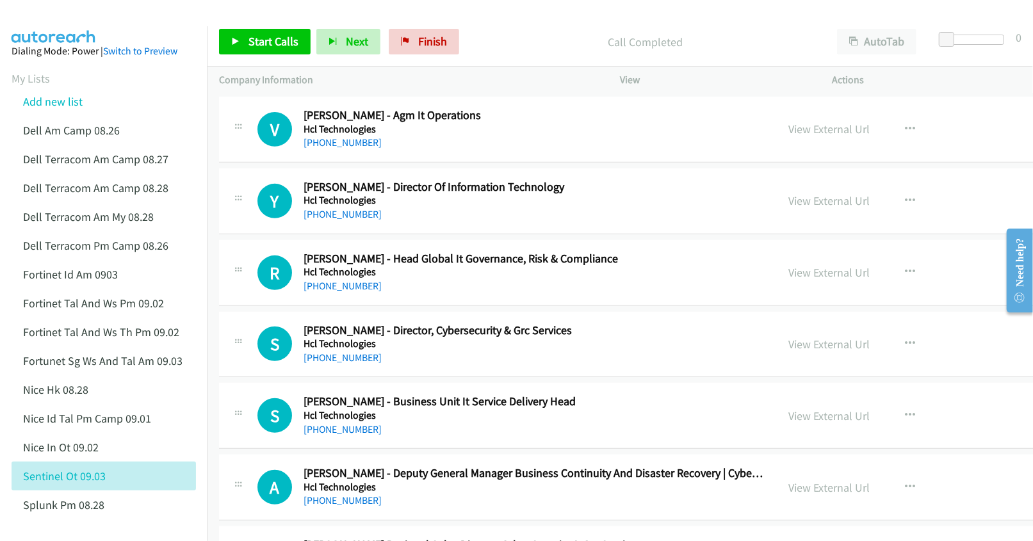
scroll to position [15877, 0]
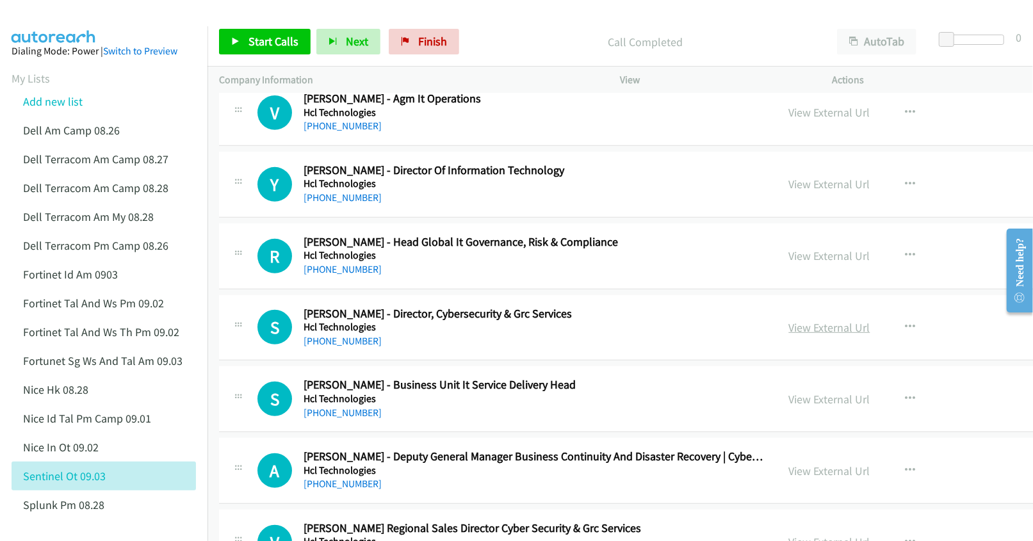
click at [789, 335] on link "View External Url" at bounding box center [829, 327] width 81 height 15
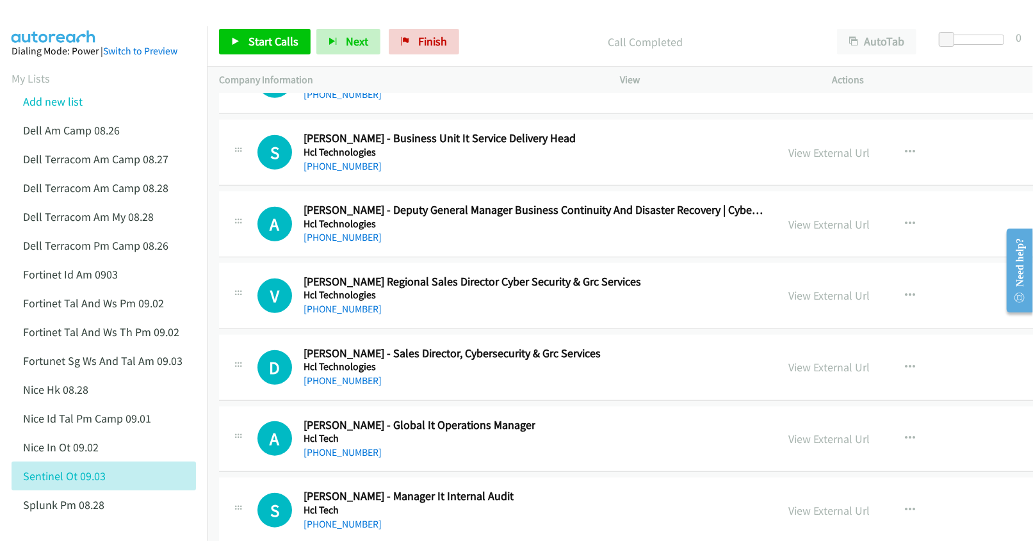
scroll to position [16133, 0]
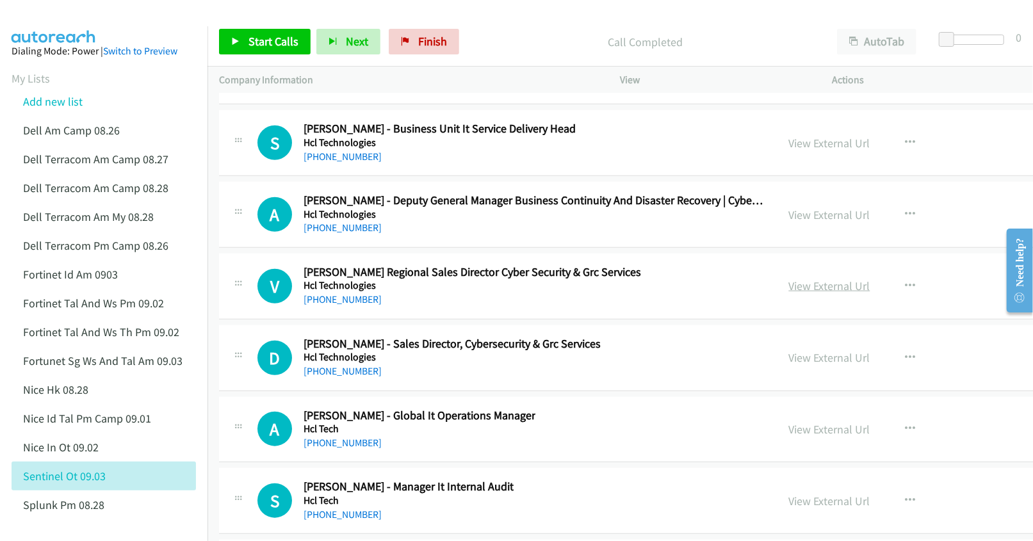
click at [789, 293] on link "View External Url" at bounding box center [829, 285] width 81 height 15
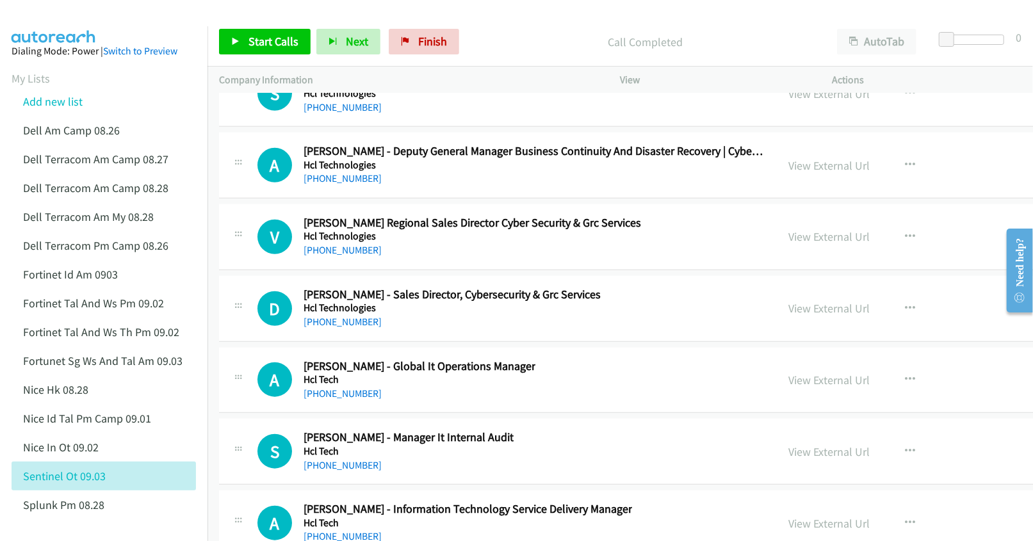
scroll to position [16219, 0]
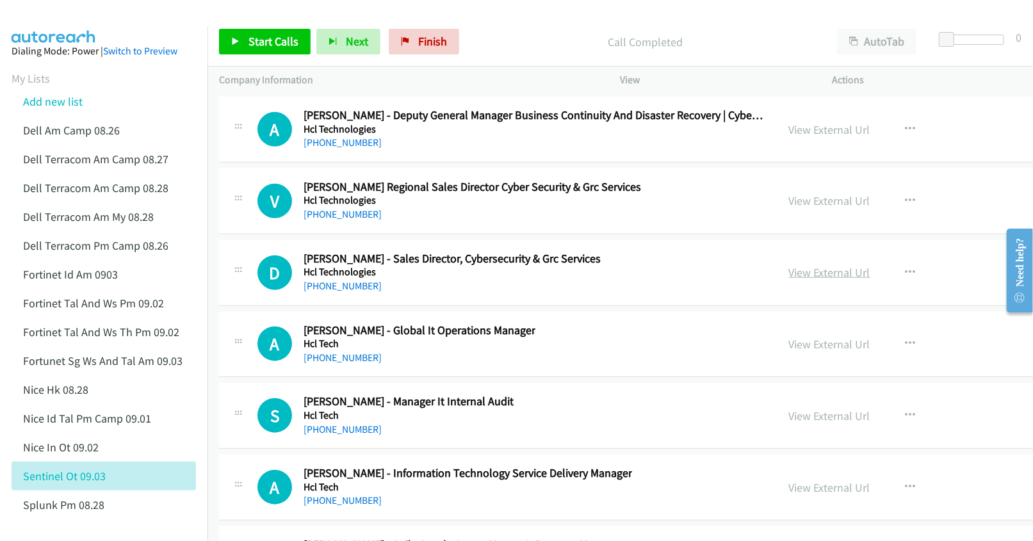
click at [789, 280] on link "View External Url" at bounding box center [829, 272] width 81 height 15
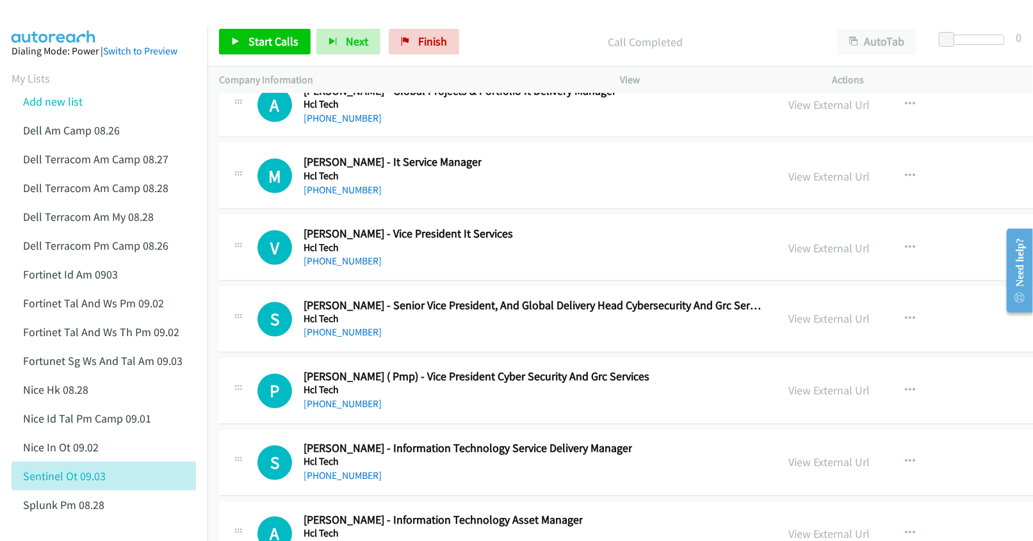
scroll to position [16902, 0]
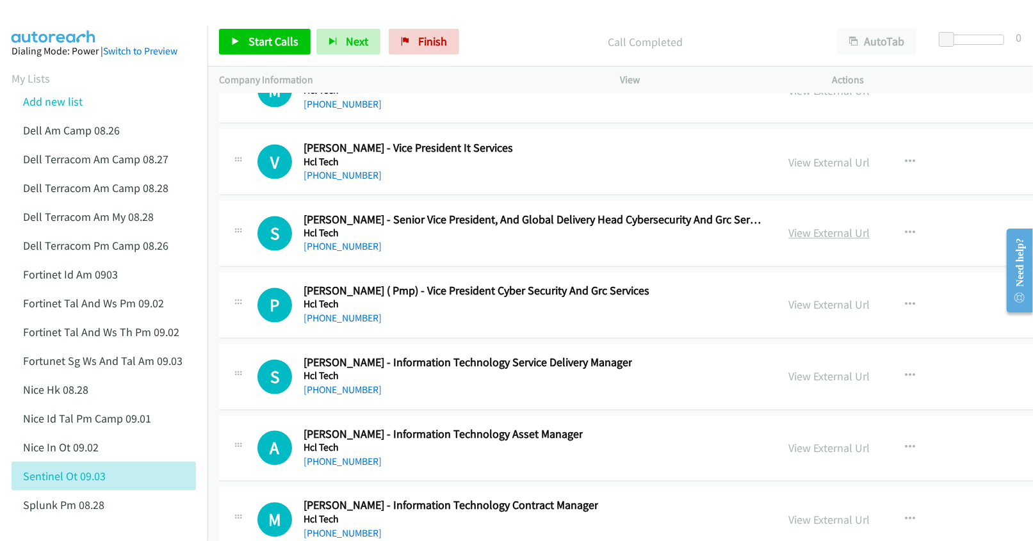
click at [789, 241] on link "View External Url" at bounding box center [829, 233] width 81 height 15
click at [789, 312] on link "View External Url" at bounding box center [829, 305] width 81 height 15
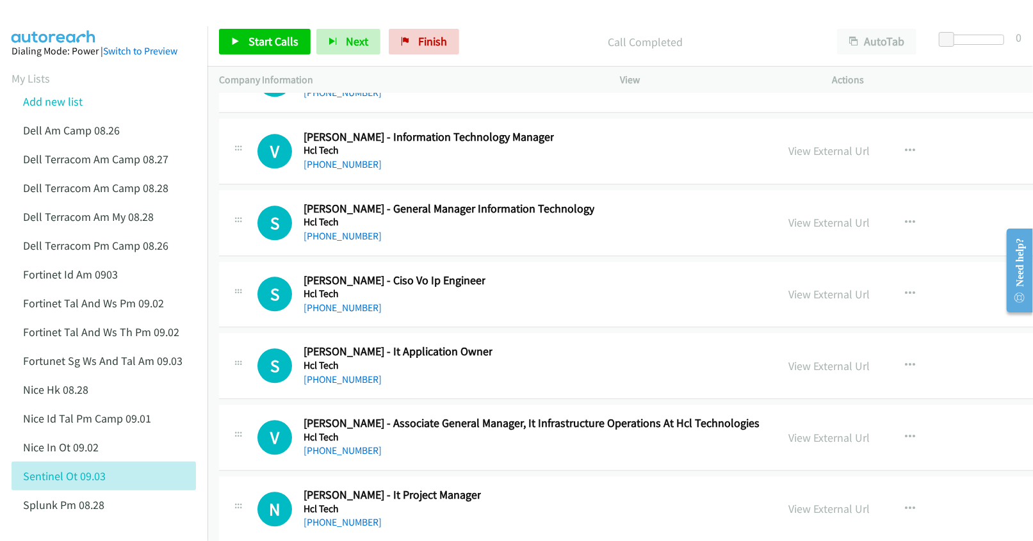
scroll to position [17499, 0]
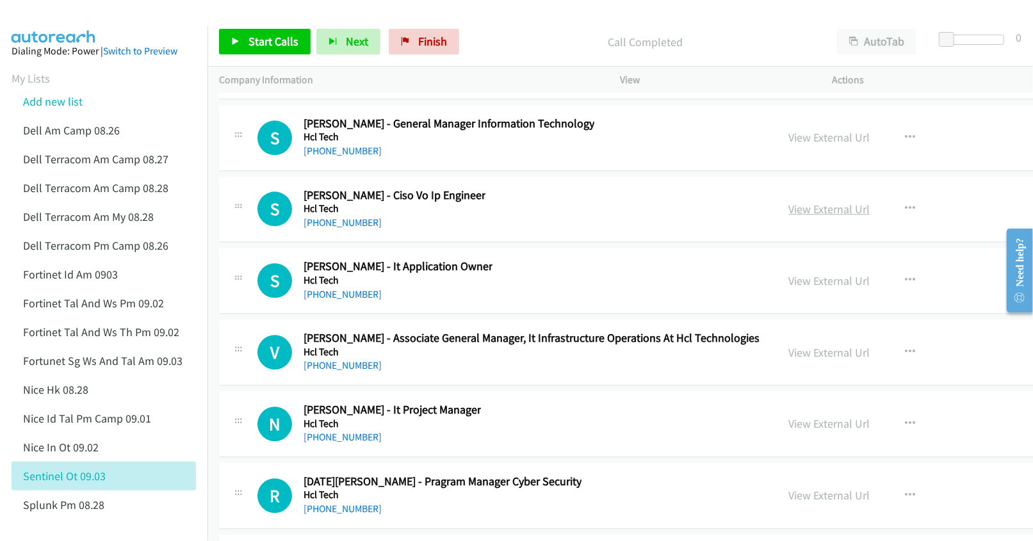
click at [800, 216] on link "View External Url" at bounding box center [829, 209] width 81 height 15
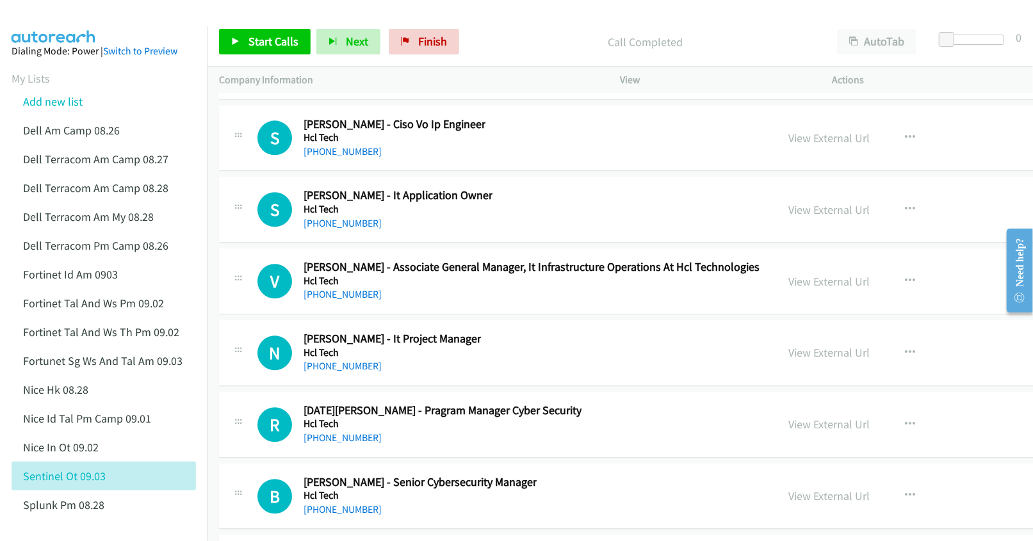
scroll to position [17584, 0]
